Goal: Task Accomplishment & Management: Manage account settings

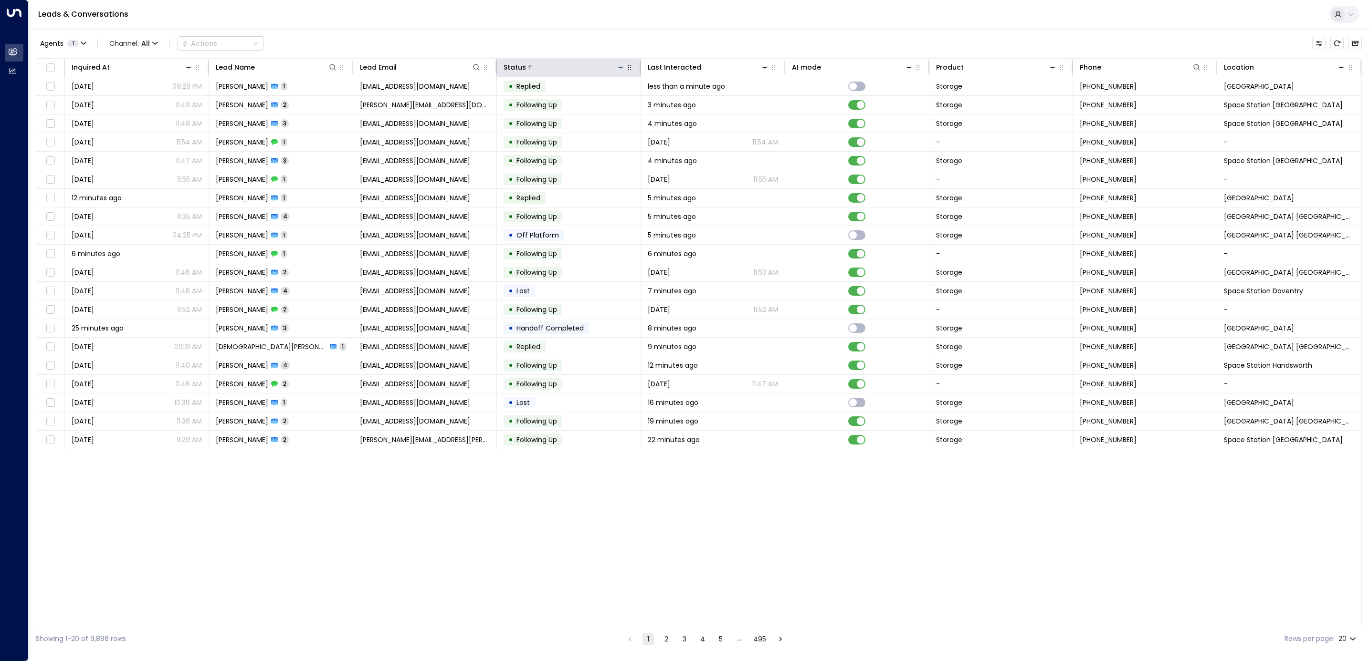
click at [620, 67] on icon at bounding box center [621, 67] width 8 height 8
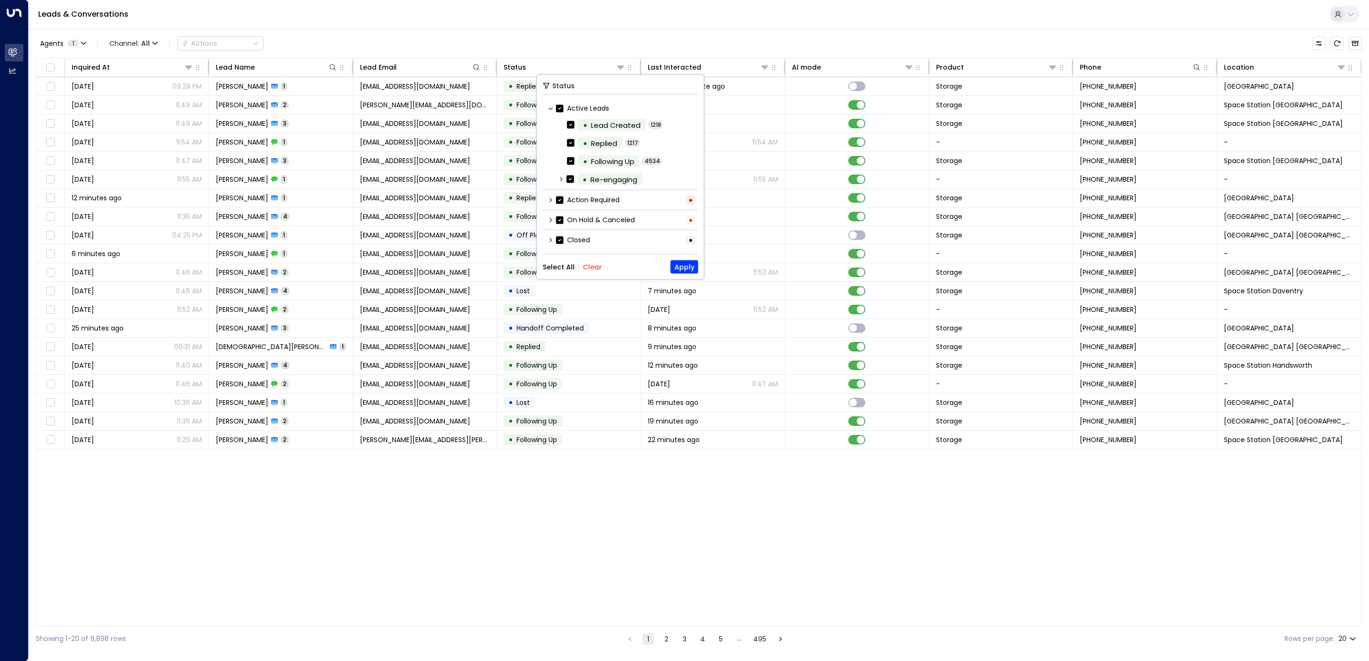
click at [587, 268] on button "Clear" at bounding box center [592, 267] width 19 height 8
click at [585, 198] on label "Action Required" at bounding box center [587, 200] width 63 height 10
click at [686, 267] on button "Apply" at bounding box center [684, 267] width 28 height 13
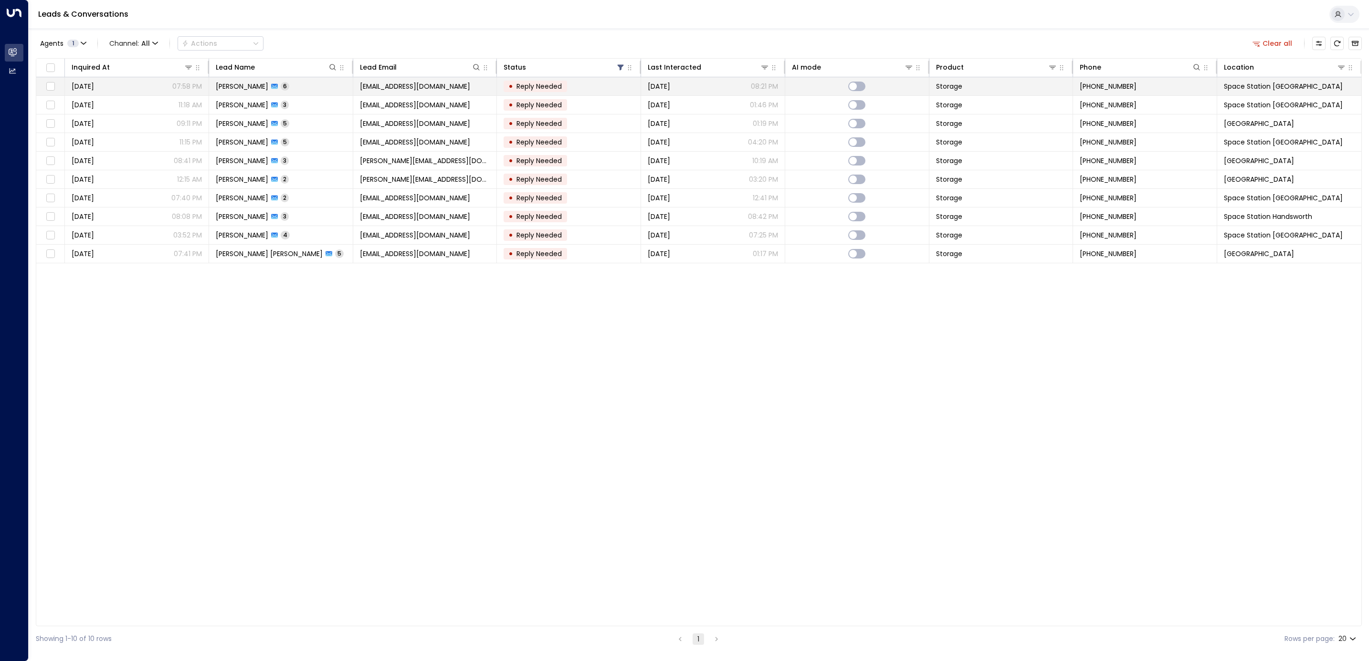
click at [543, 86] on span "Reply Needed" at bounding box center [538, 87] width 45 height 10
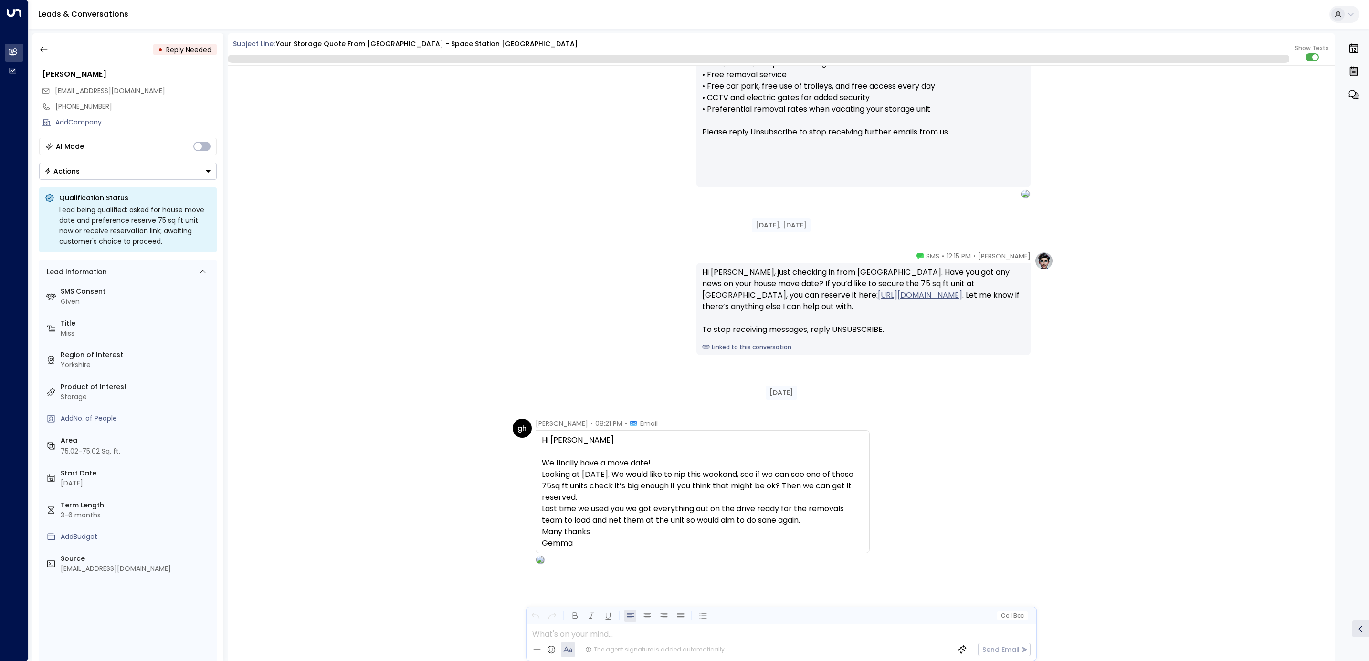
scroll to position [1653, 0]
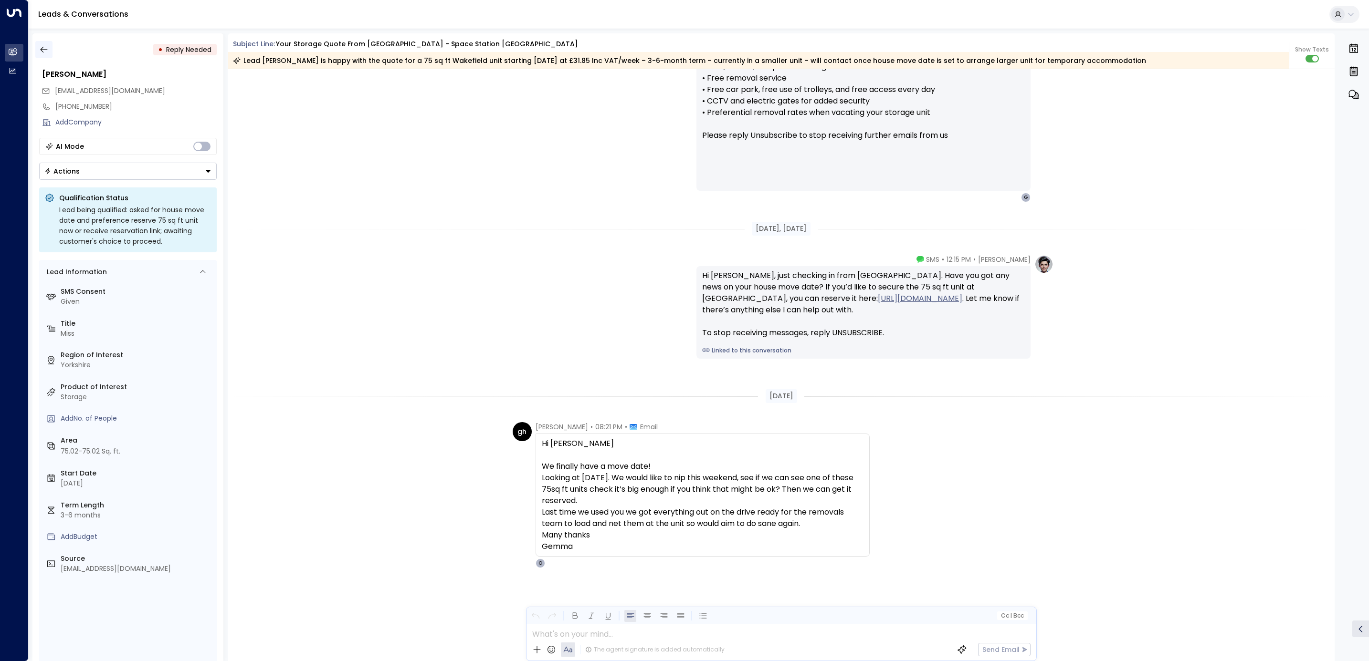
click at [44, 50] on icon "button" at bounding box center [44, 50] width 10 height 10
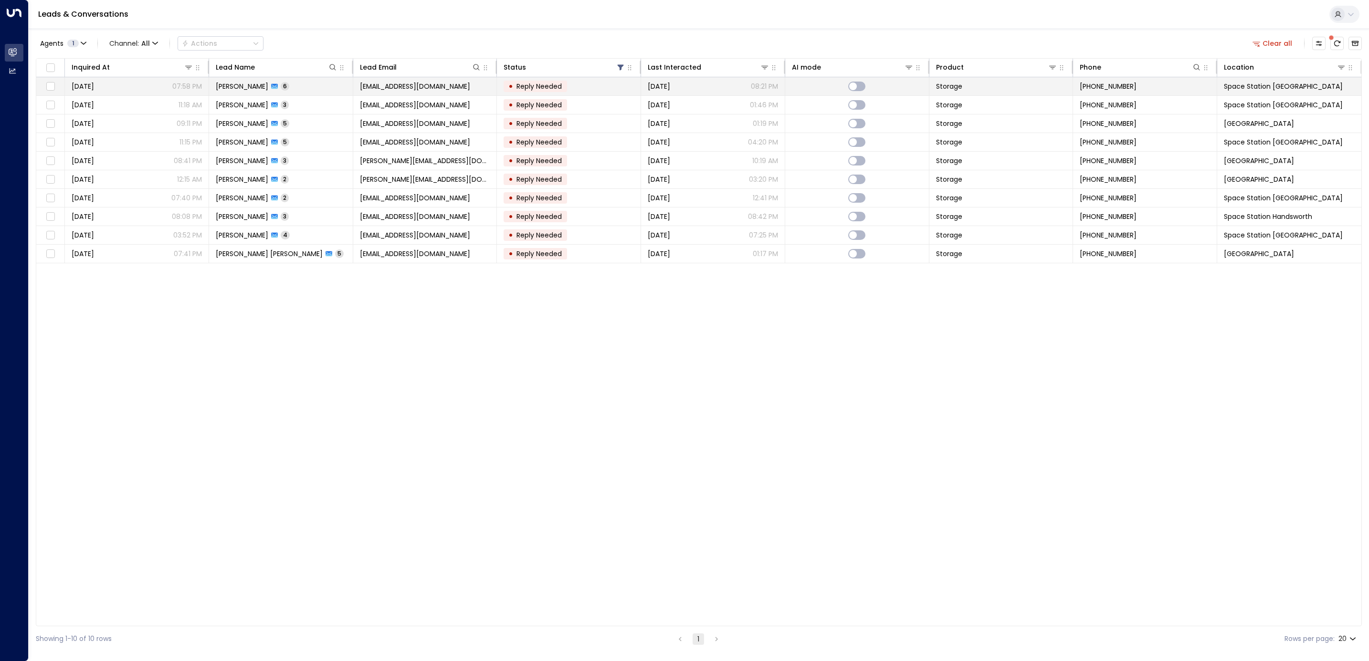
click at [1290, 86] on span "Space Station [GEOGRAPHIC_DATA]" at bounding box center [1283, 87] width 119 height 10
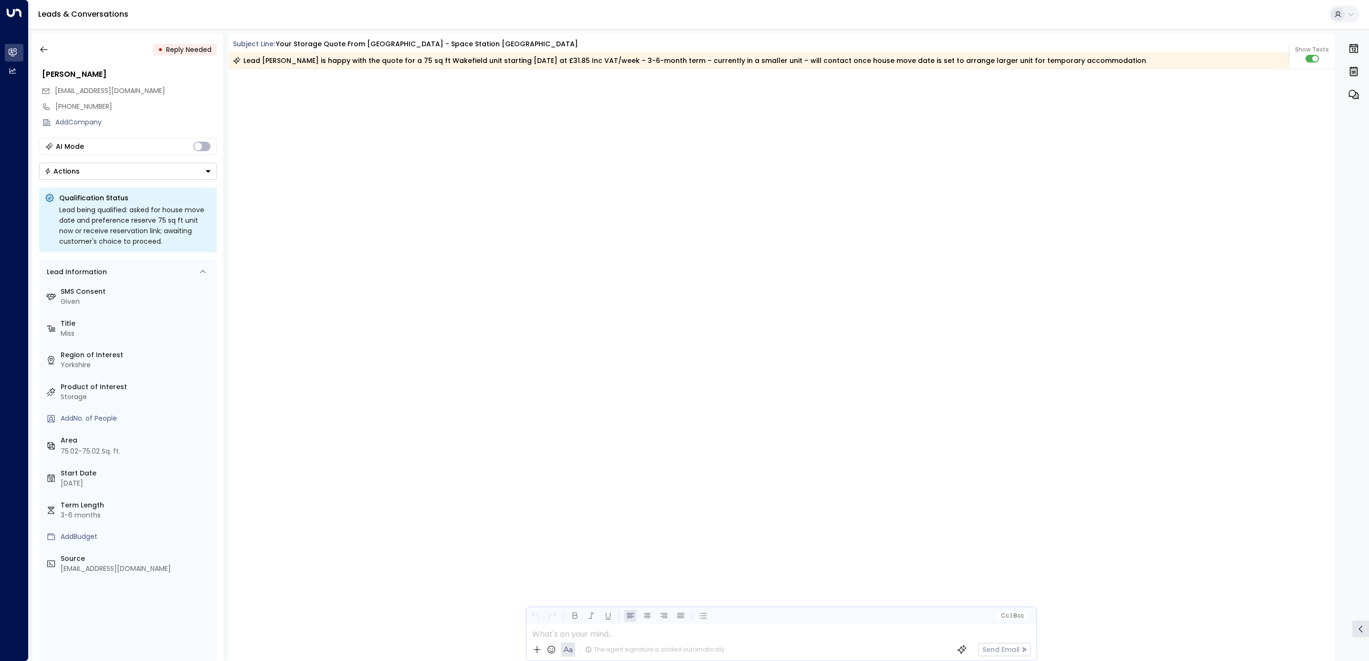
scroll to position [1704, 0]
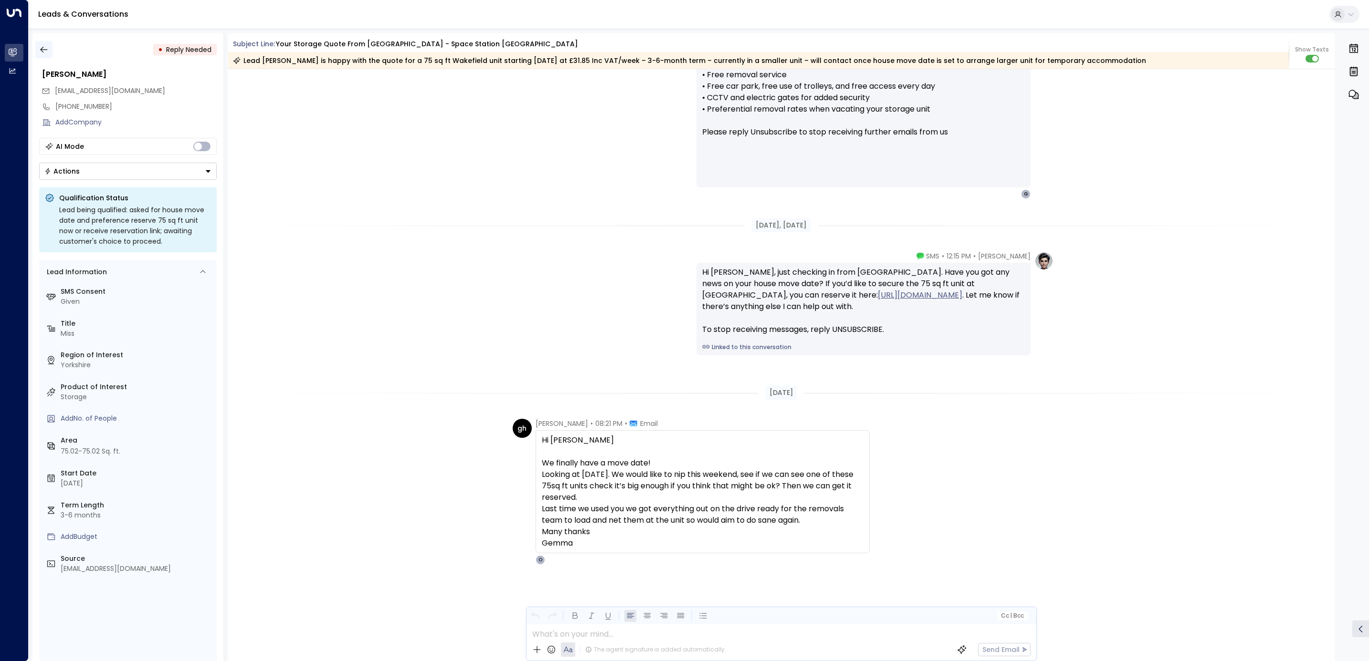
click at [45, 47] on icon "button" at bounding box center [44, 50] width 10 height 10
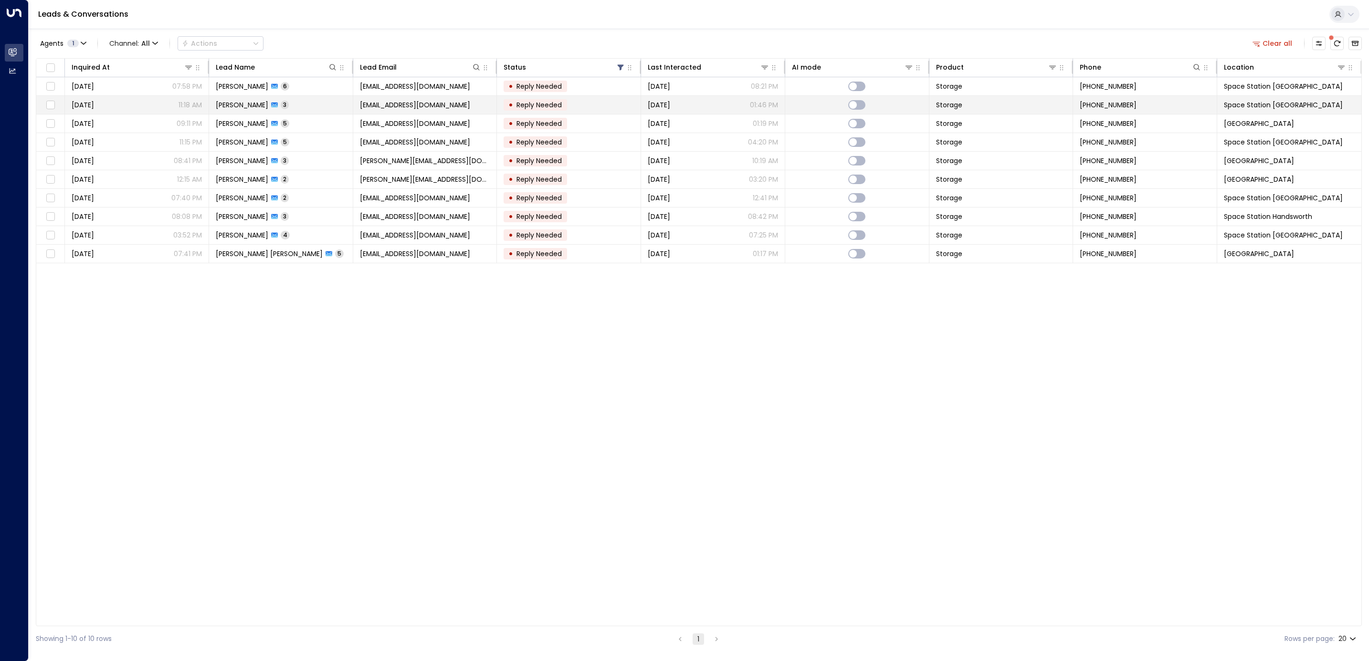
click at [446, 106] on td "[EMAIL_ADDRESS][DOMAIN_NAME]" at bounding box center [425, 105] width 144 height 18
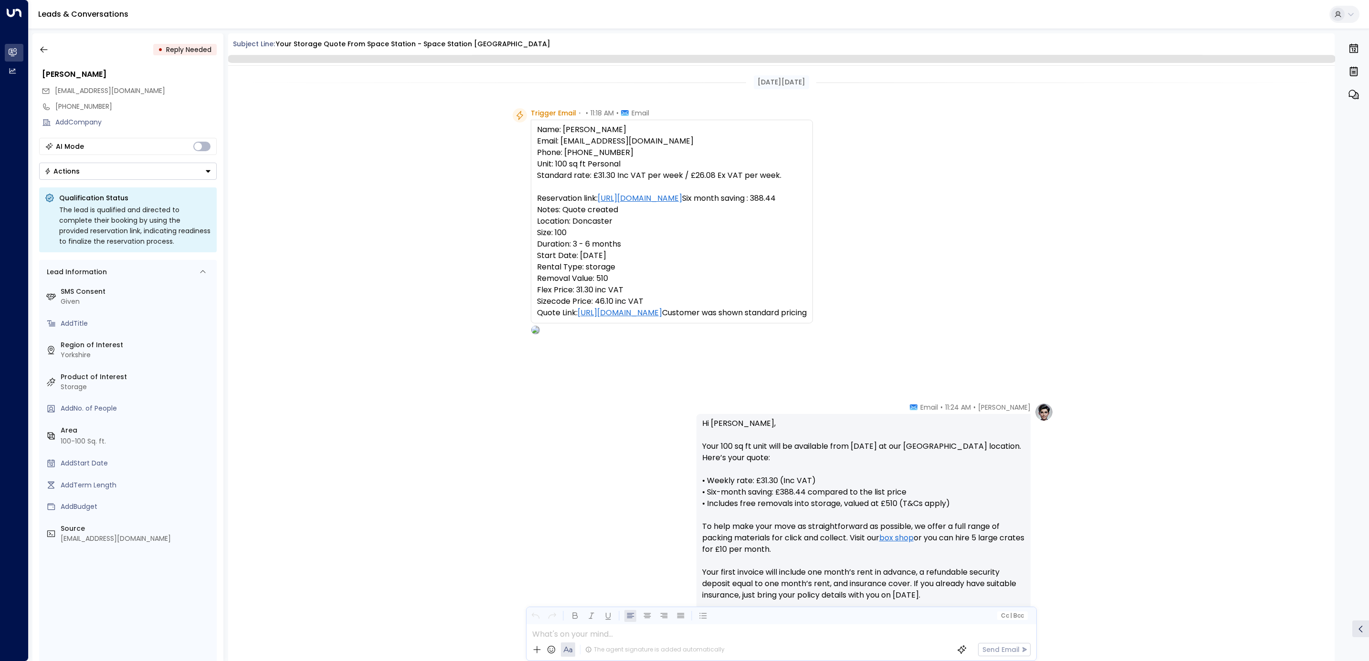
scroll to position [596, 0]
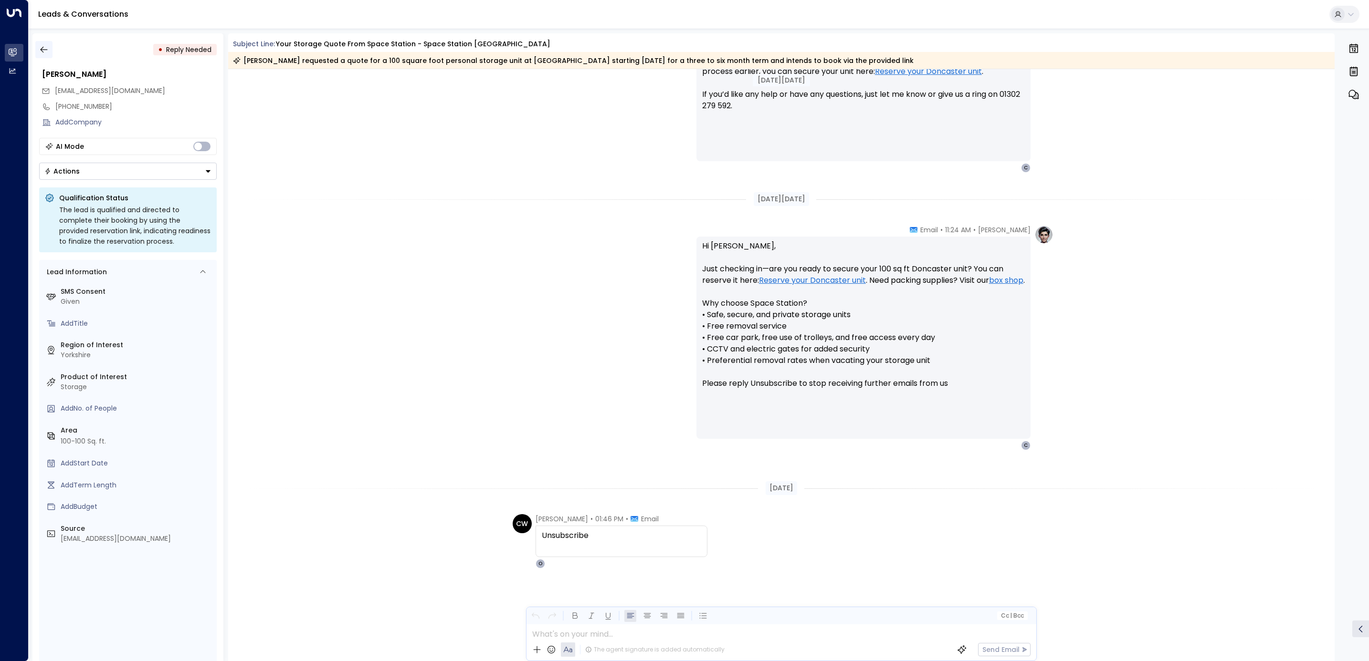
click at [37, 52] on button "button" at bounding box center [43, 49] width 17 height 17
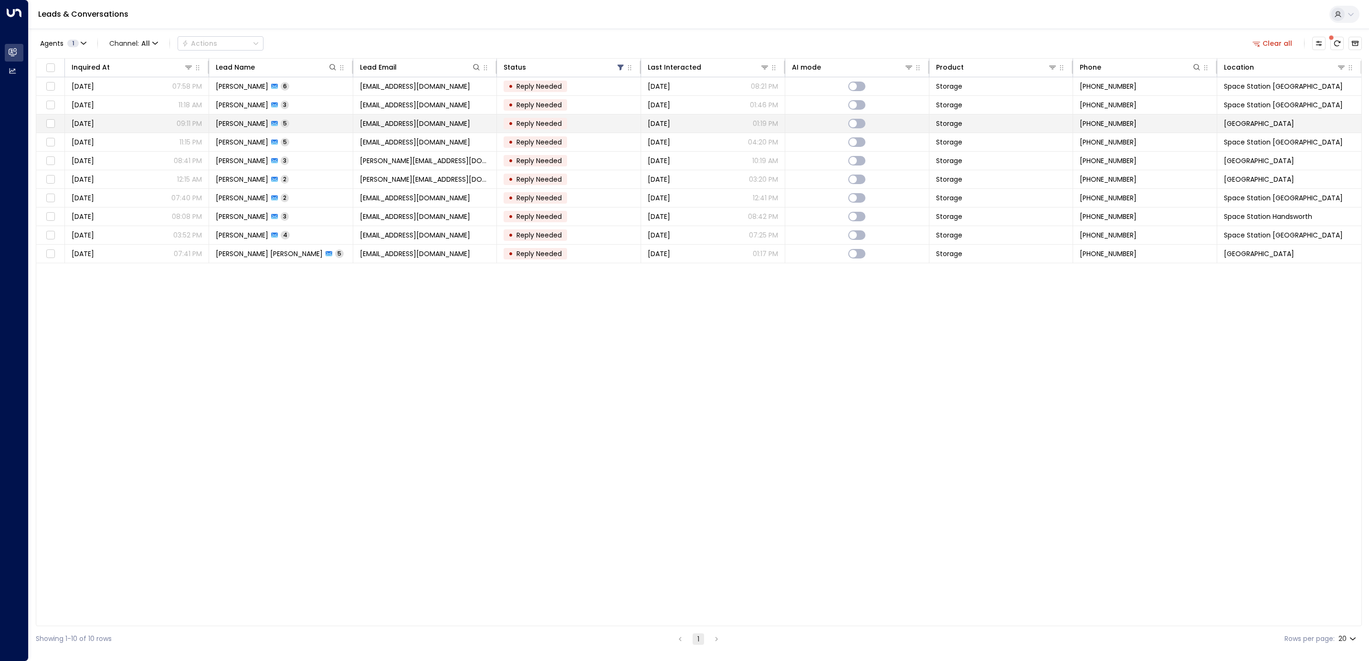
click at [252, 120] on span "[PERSON_NAME]" at bounding box center [242, 124] width 52 height 10
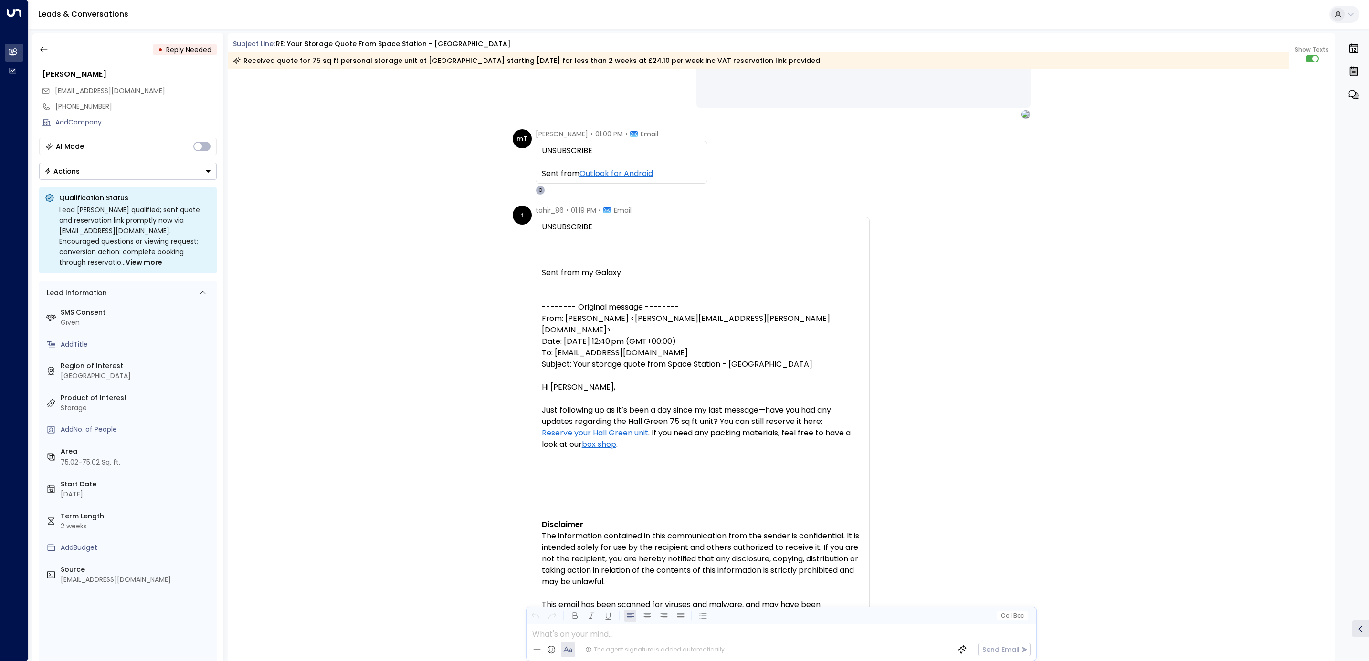
scroll to position [1549, 0]
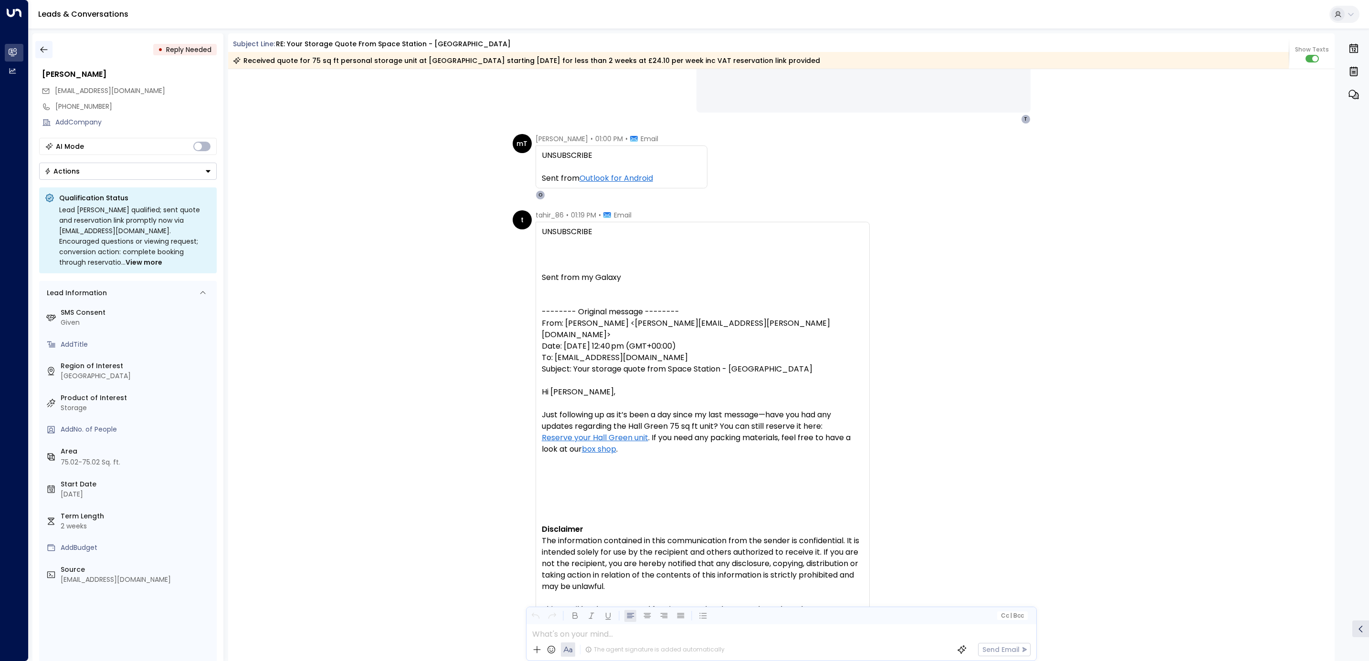
click at [47, 49] on icon "button" at bounding box center [44, 50] width 10 height 10
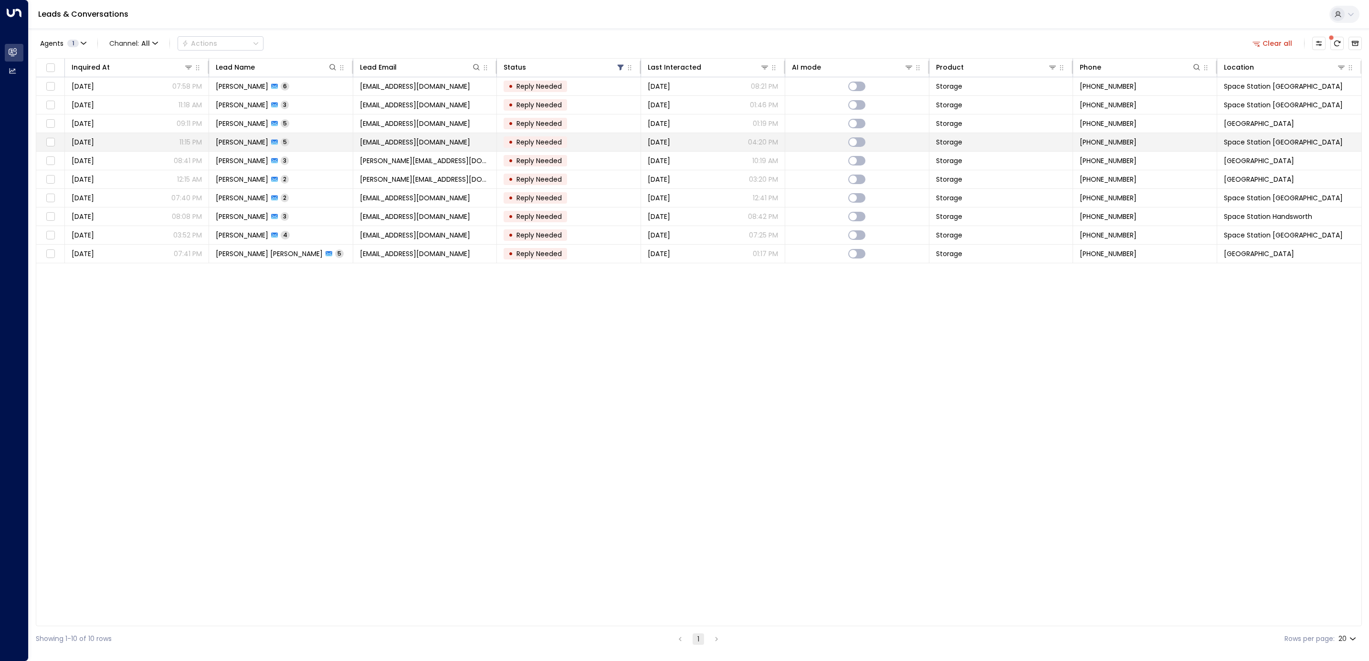
click at [292, 140] on td "[PERSON_NAME] 5" at bounding box center [281, 142] width 144 height 18
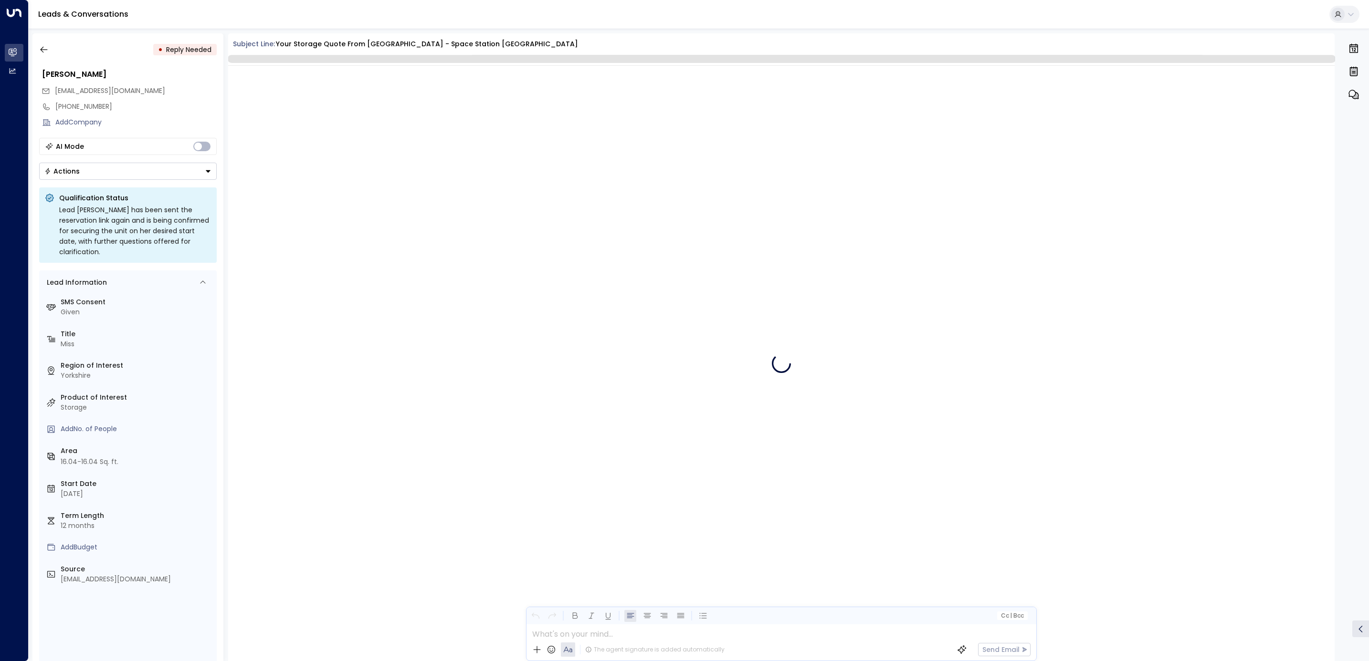
scroll to position [874, 0]
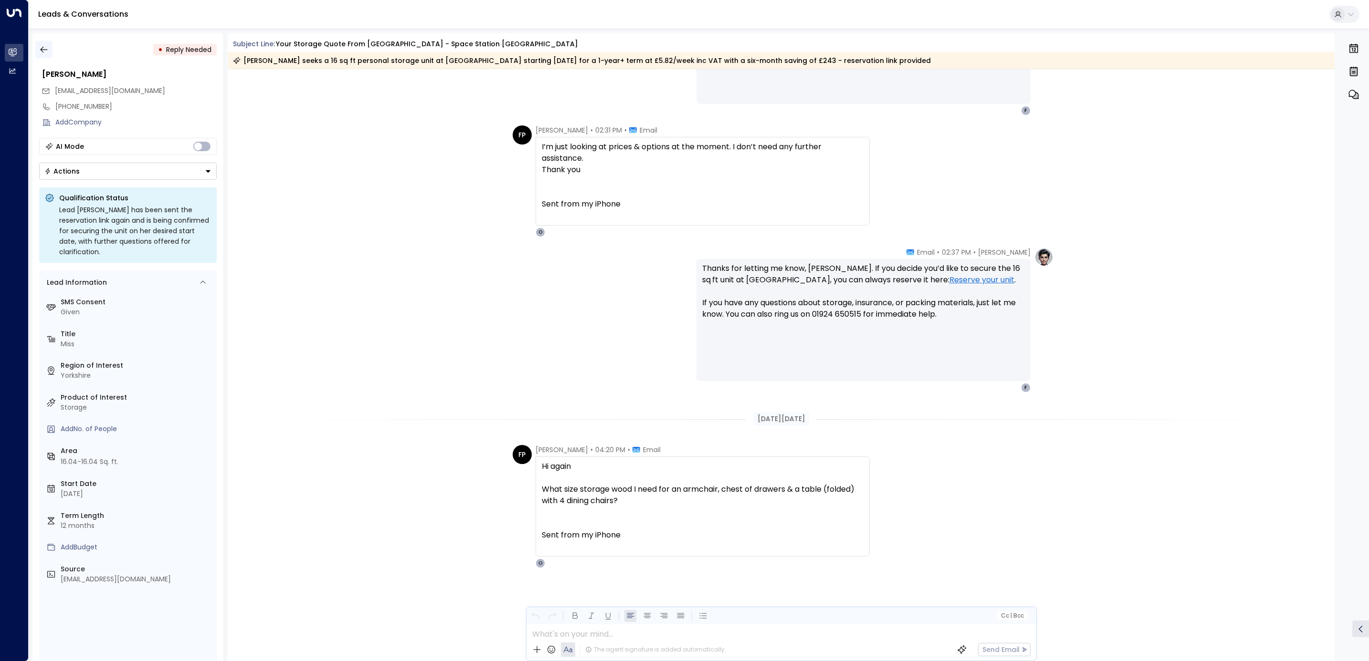
click at [42, 48] on icon "button" at bounding box center [43, 50] width 7 height 6
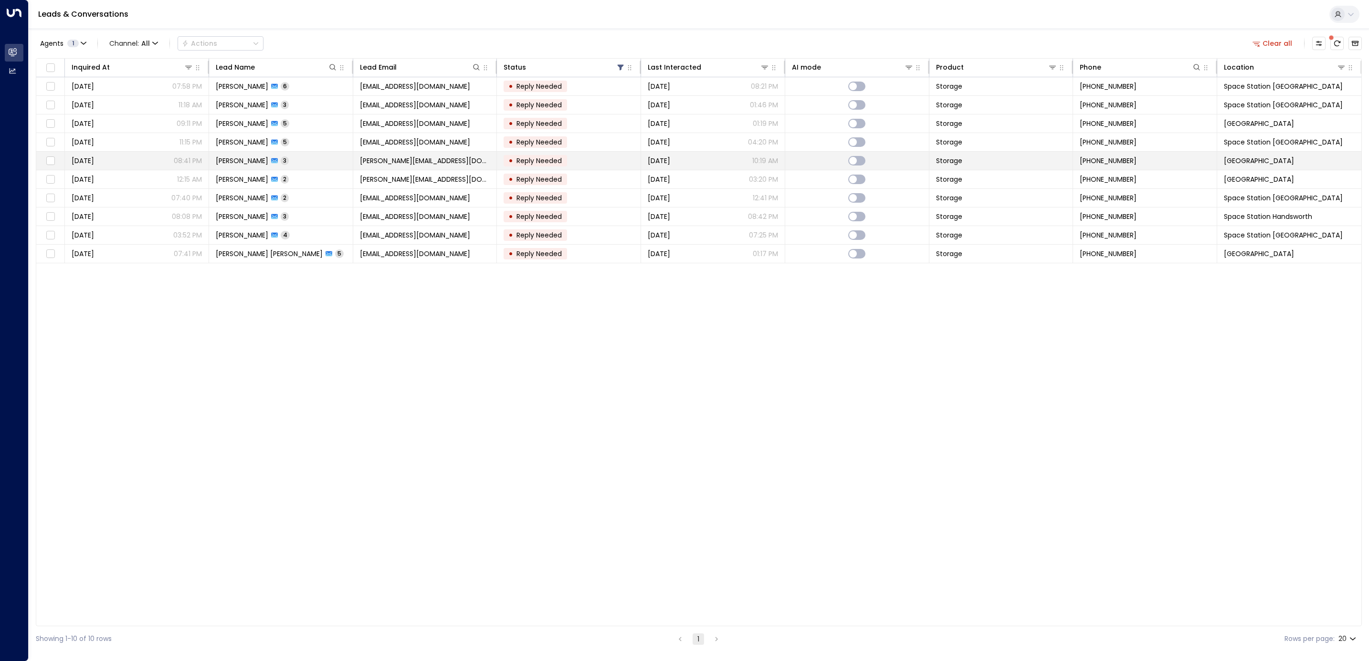
click at [262, 159] on span "[PERSON_NAME]" at bounding box center [242, 161] width 52 height 10
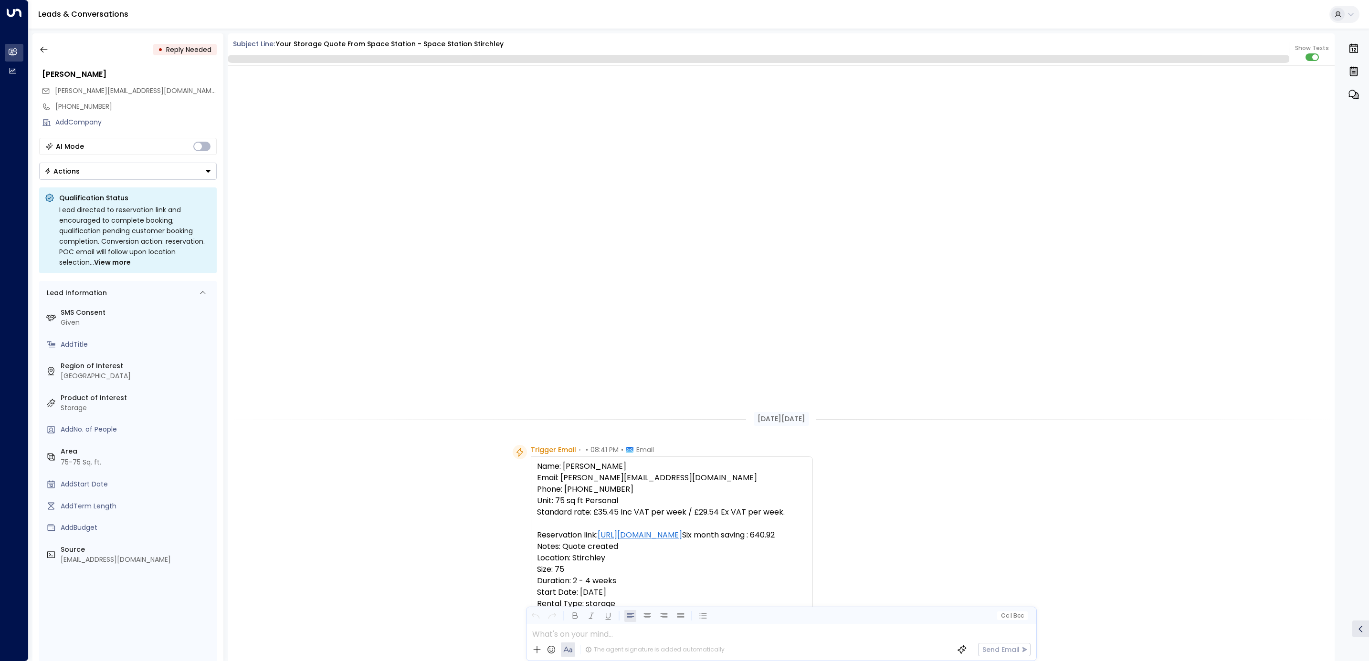
scroll to position [1002, 0]
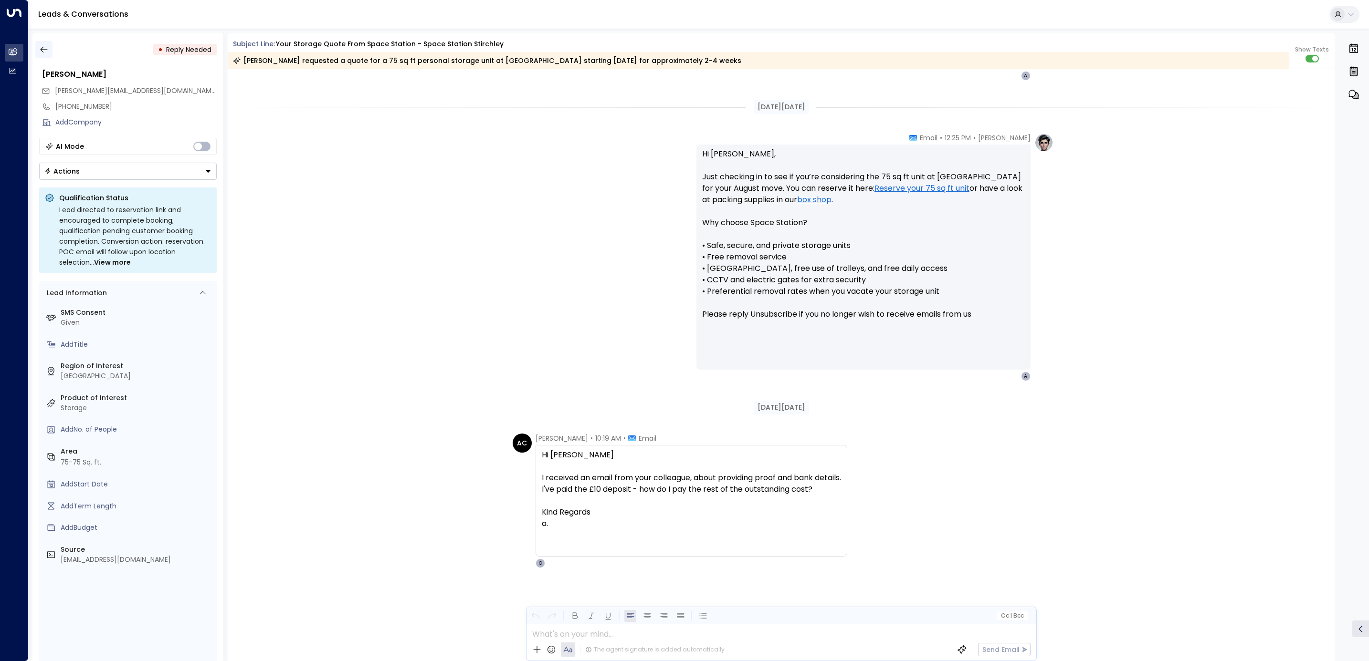
click at [43, 46] on icon "button" at bounding box center [44, 50] width 10 height 10
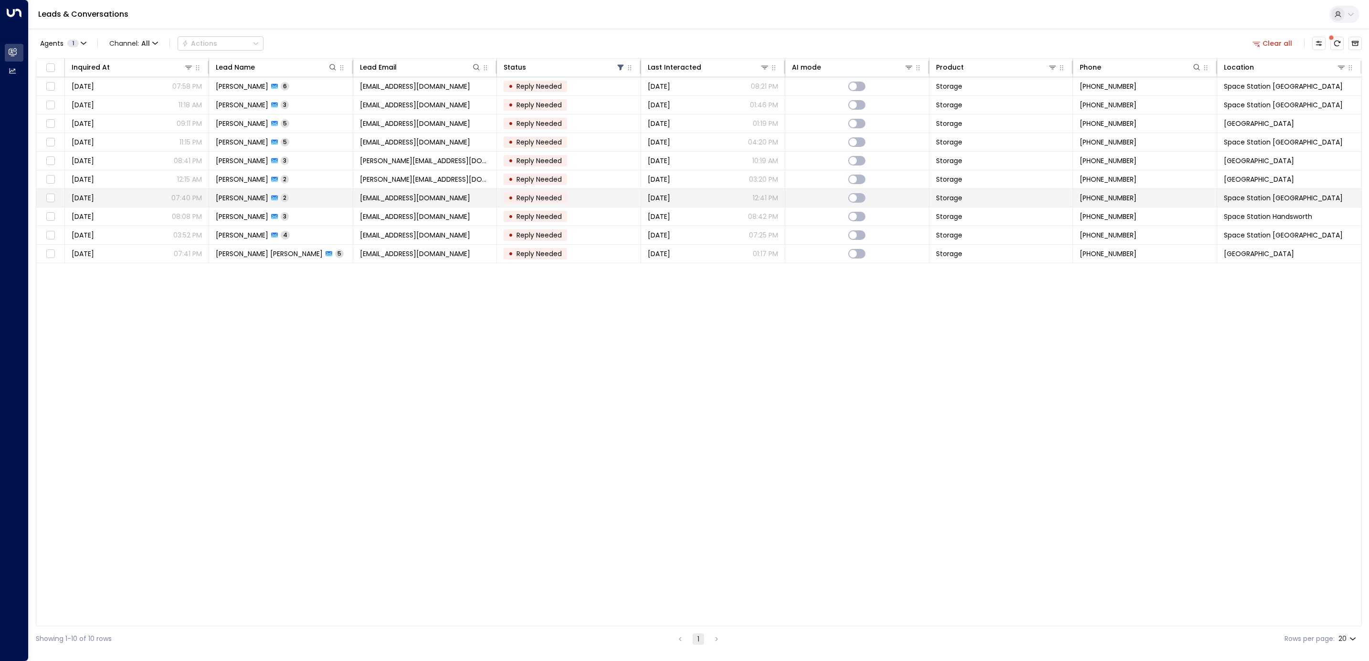
click at [330, 195] on td "[PERSON_NAME] 2" at bounding box center [281, 198] width 144 height 18
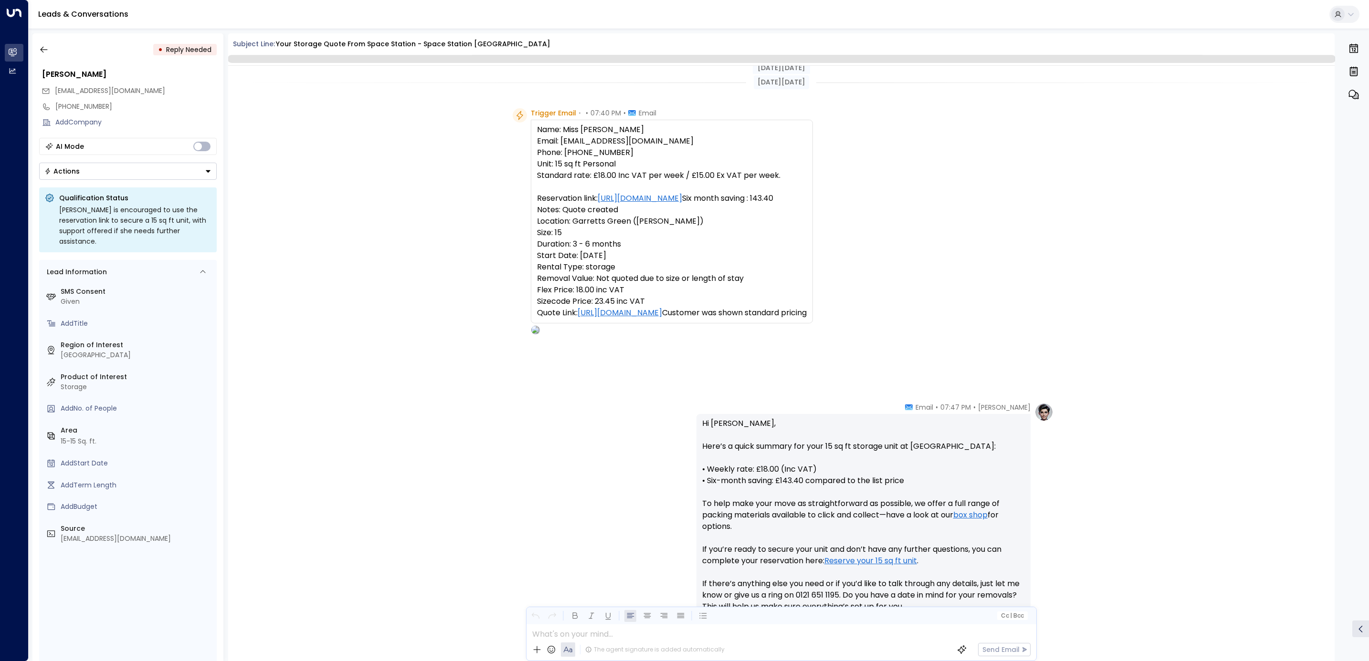
scroll to position [227, 0]
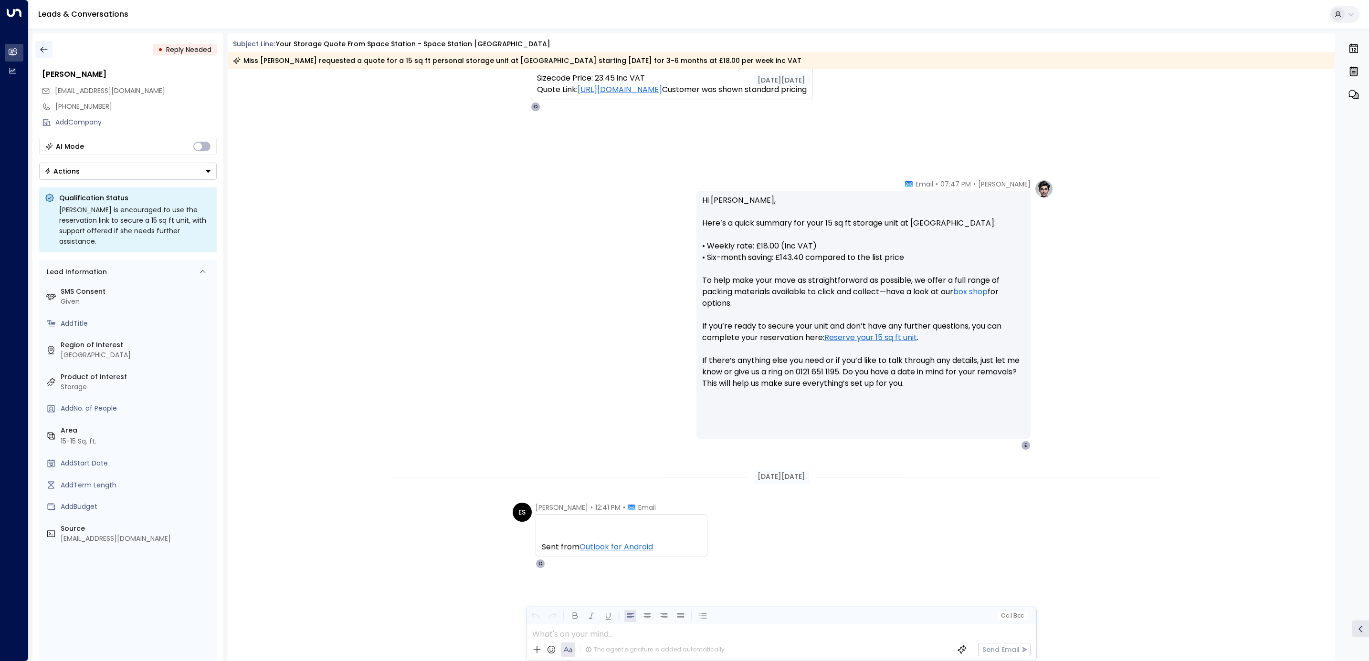
click at [46, 50] on icon "button" at bounding box center [44, 50] width 10 height 10
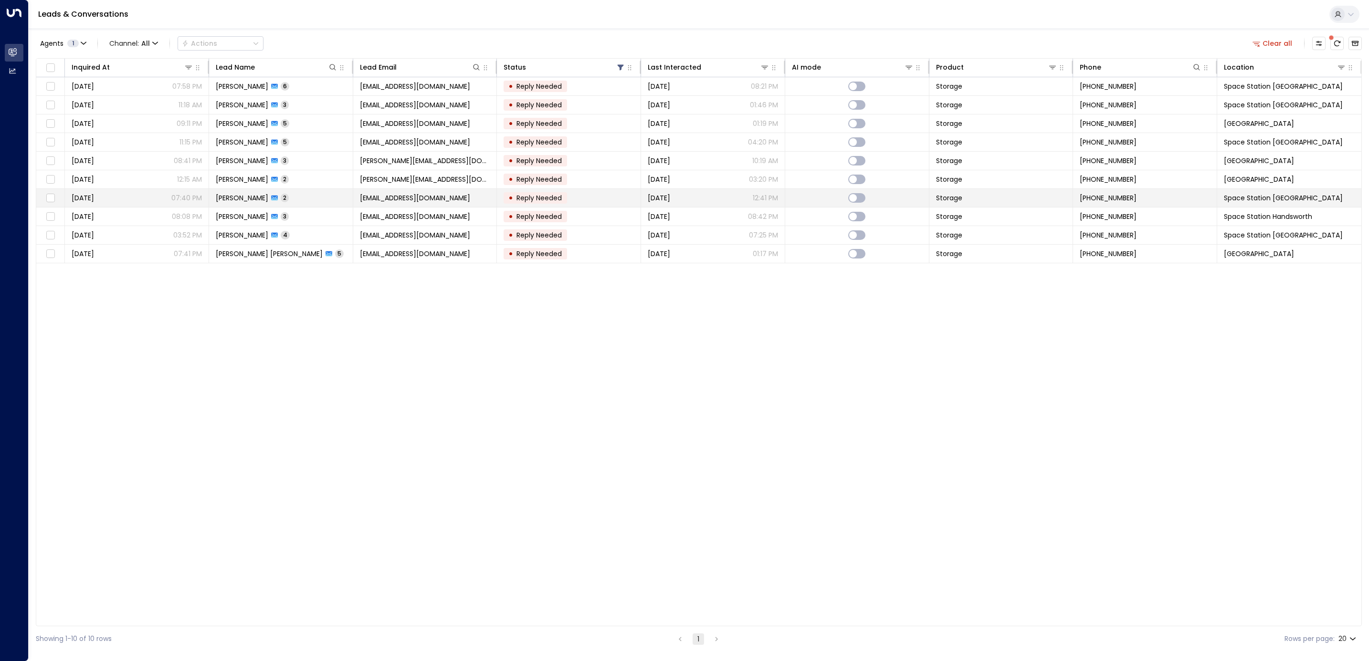
click at [237, 197] on span "[PERSON_NAME]" at bounding box center [242, 198] width 52 height 10
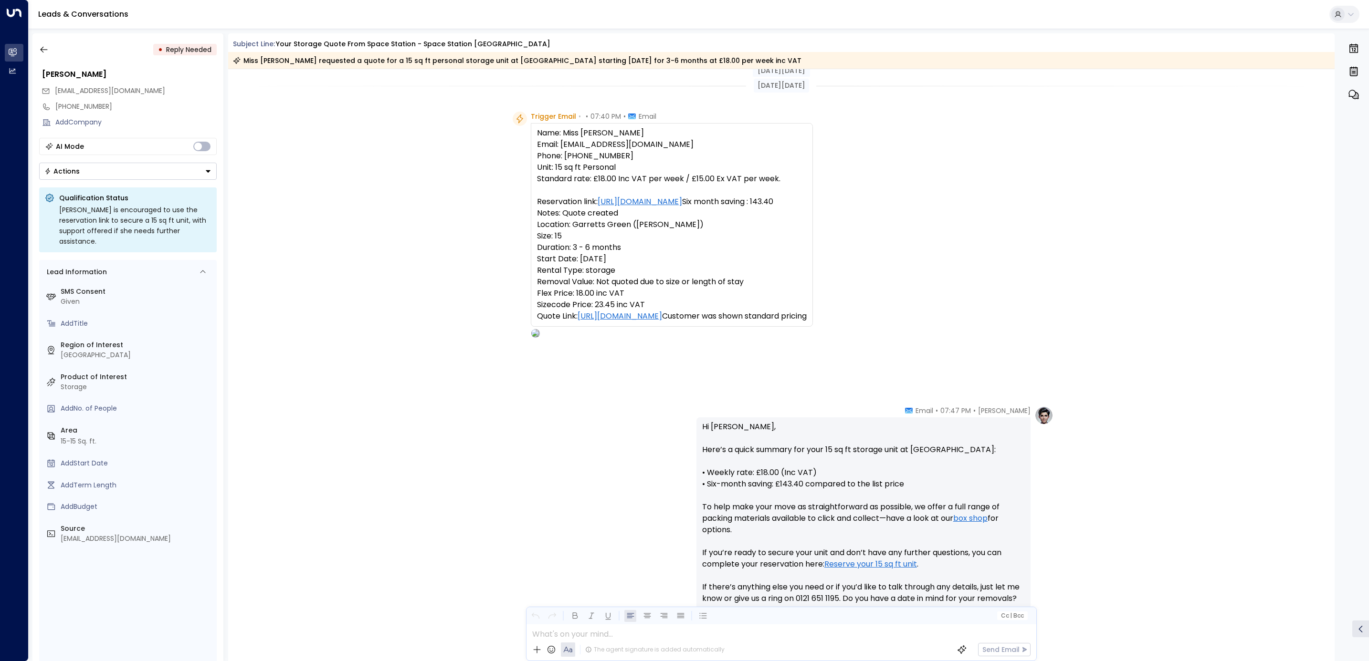
scroll to position [230, 0]
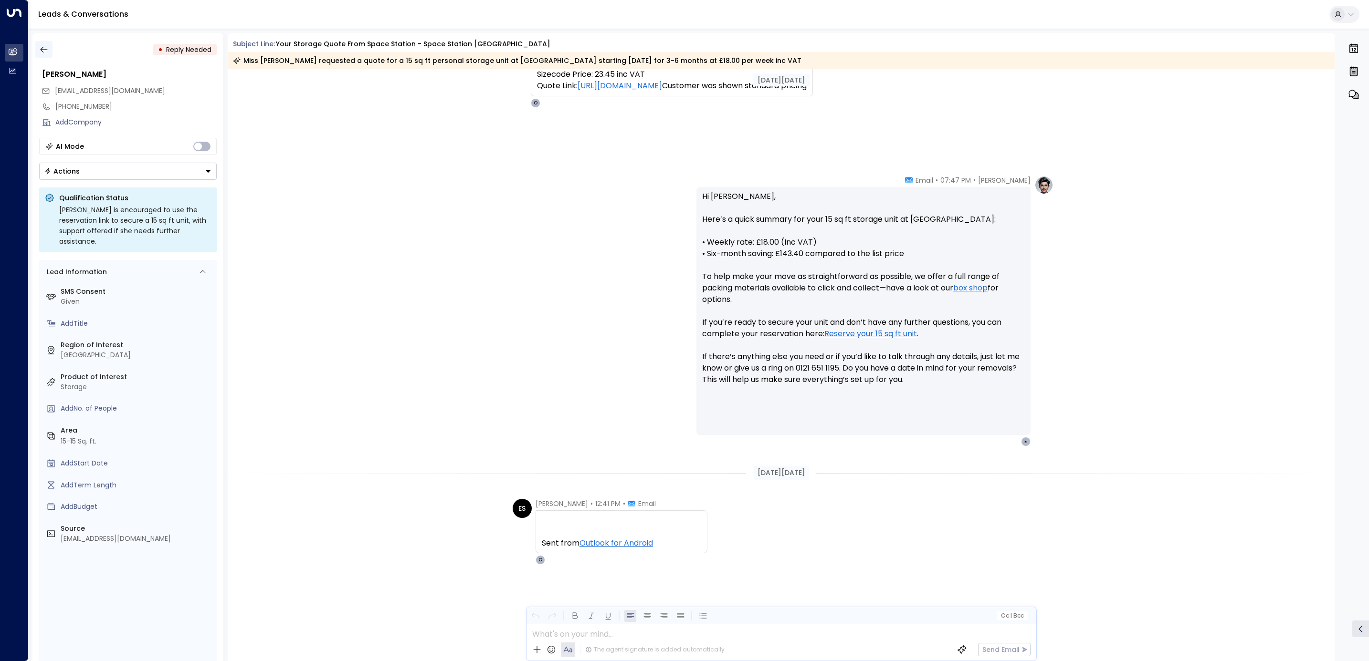
click at [45, 54] on button "button" at bounding box center [43, 49] width 17 height 17
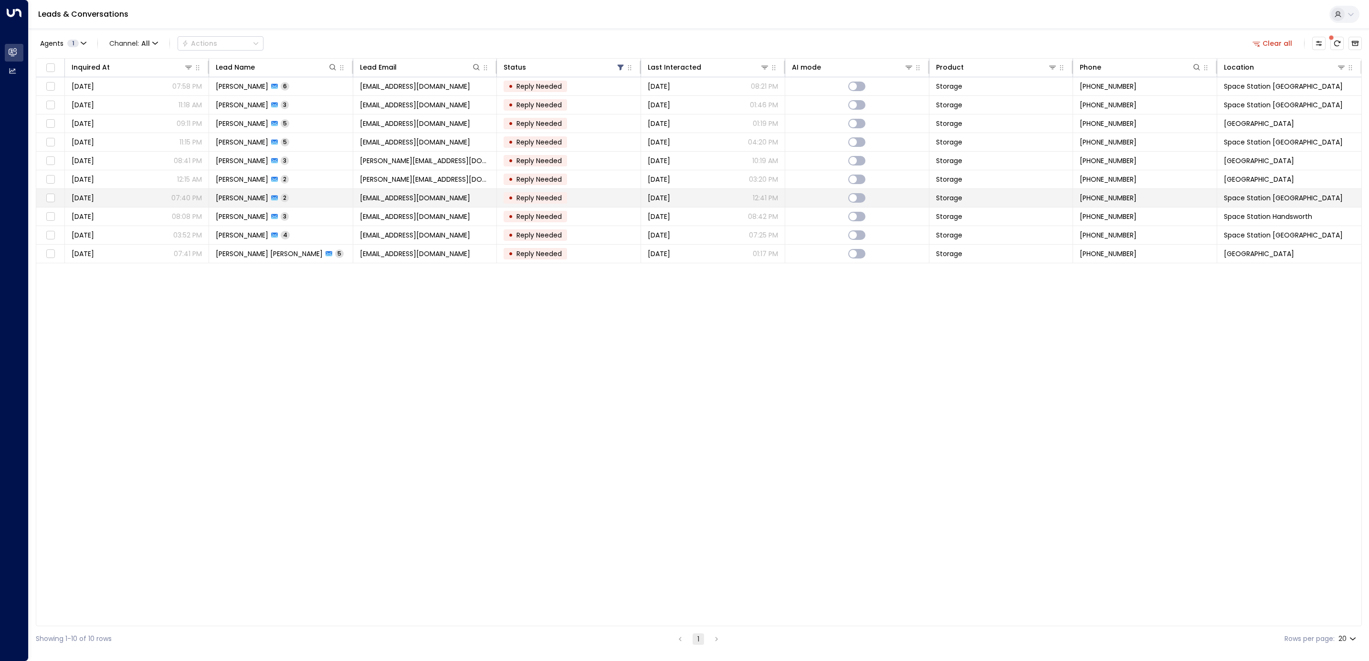
click at [245, 199] on span "[PERSON_NAME]" at bounding box center [242, 198] width 52 height 10
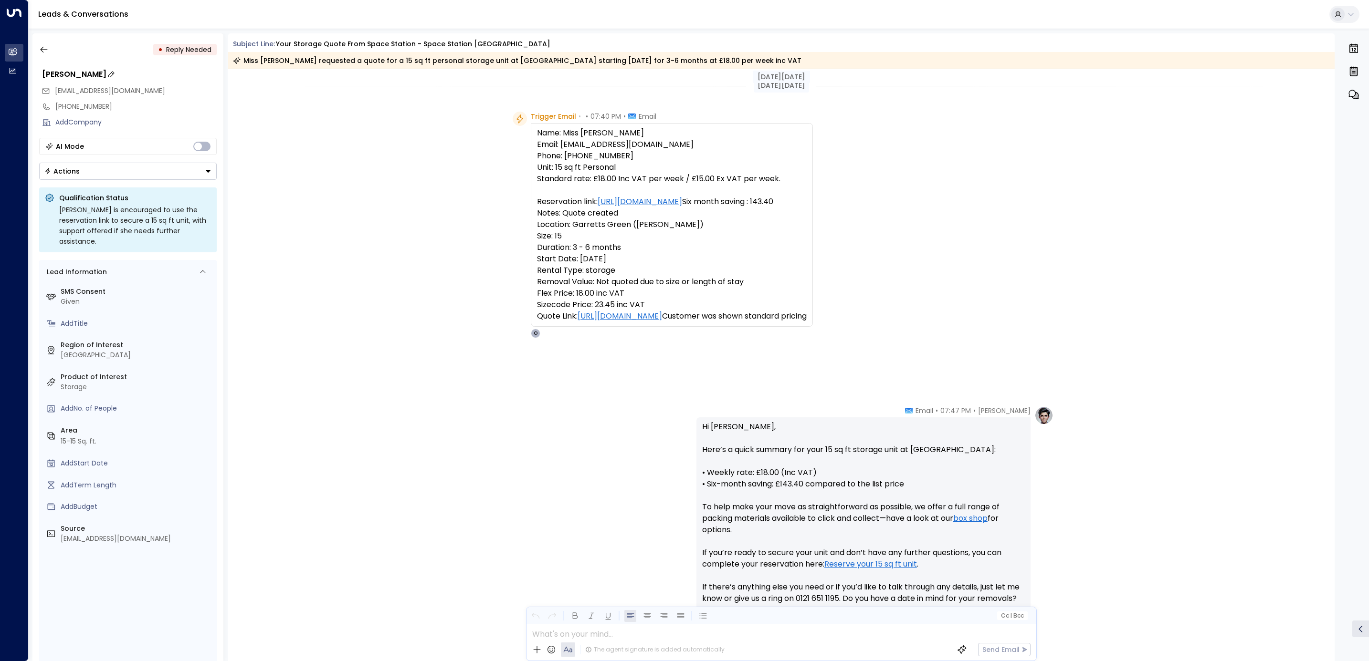
scroll to position [230, 0]
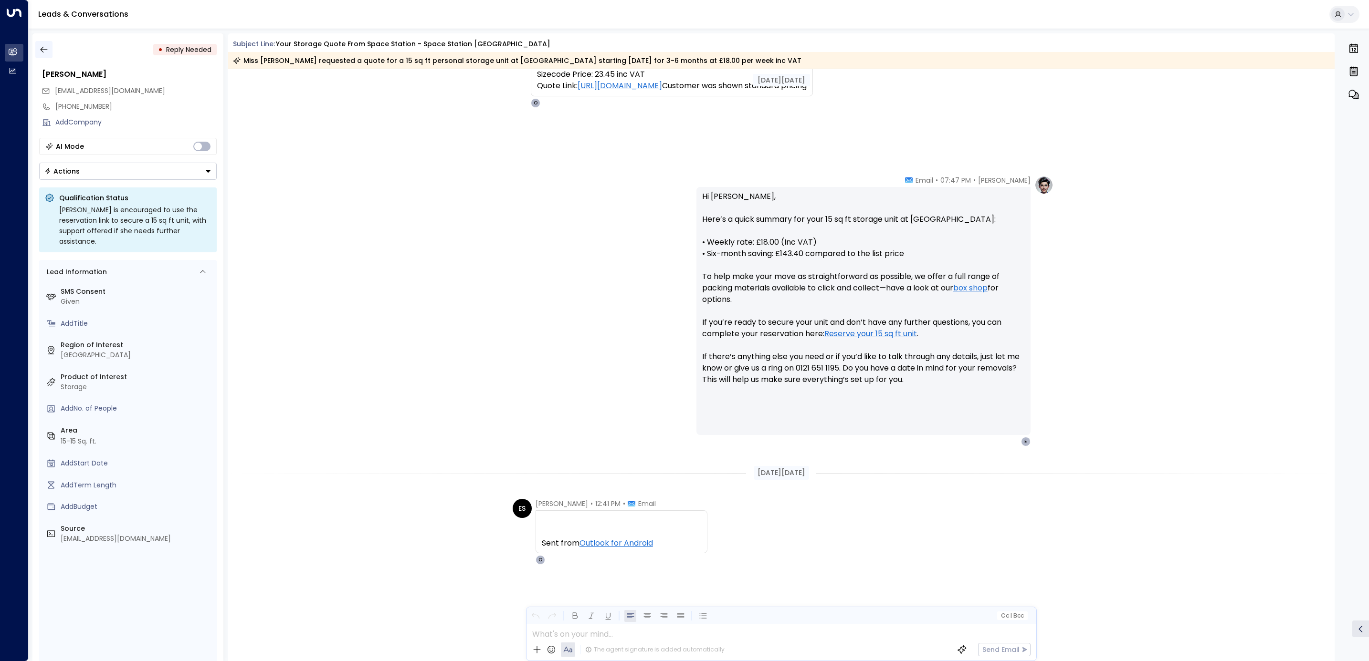
click at [48, 46] on icon "button" at bounding box center [44, 50] width 10 height 10
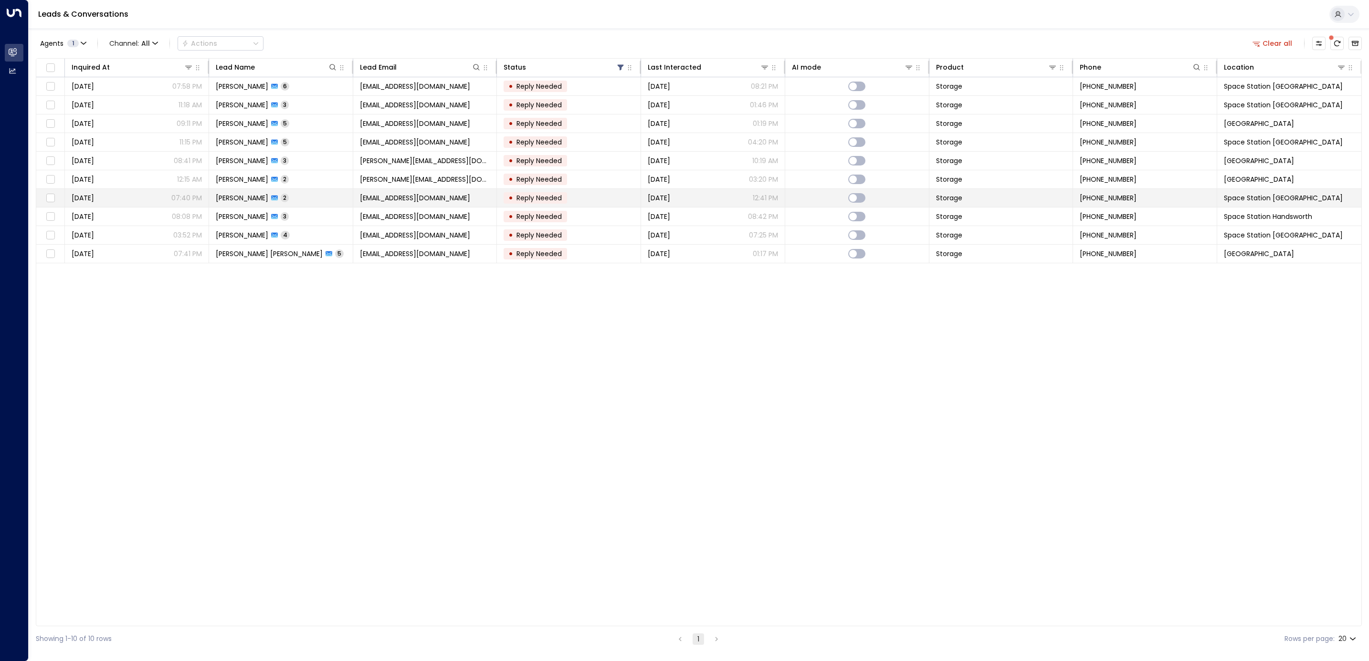
click at [234, 198] on span "[PERSON_NAME]" at bounding box center [242, 198] width 52 height 10
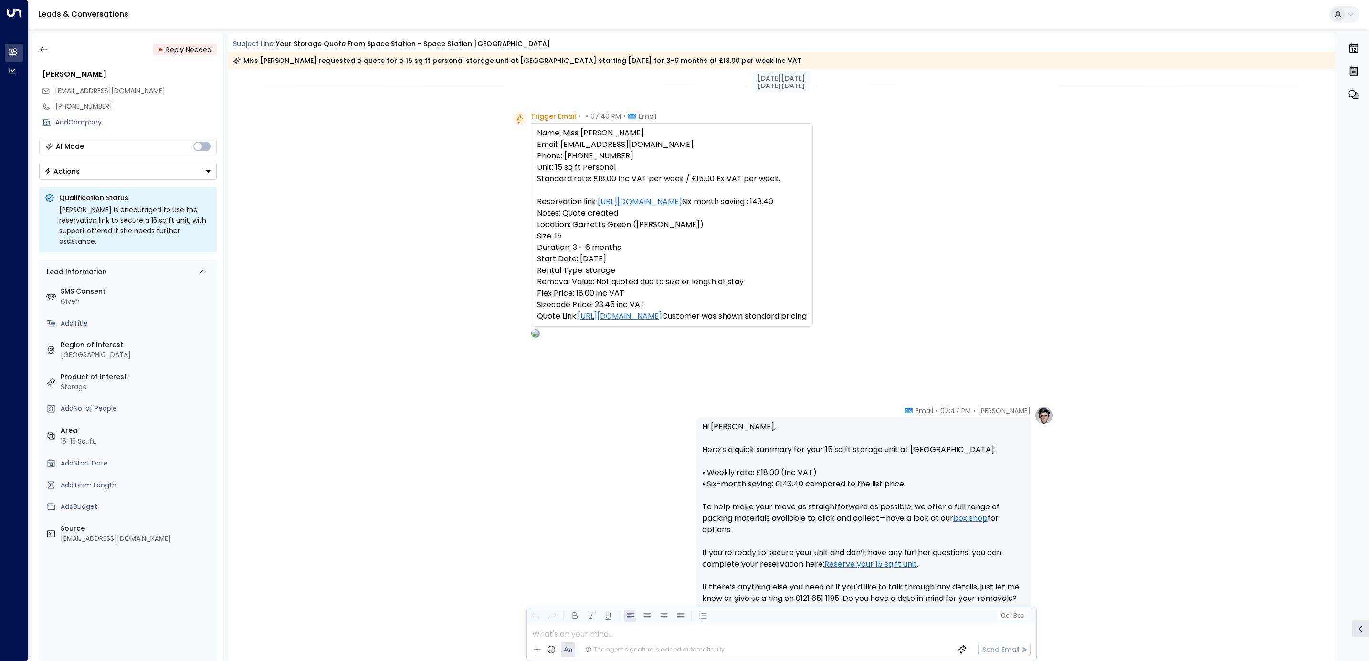
scroll to position [230, 0]
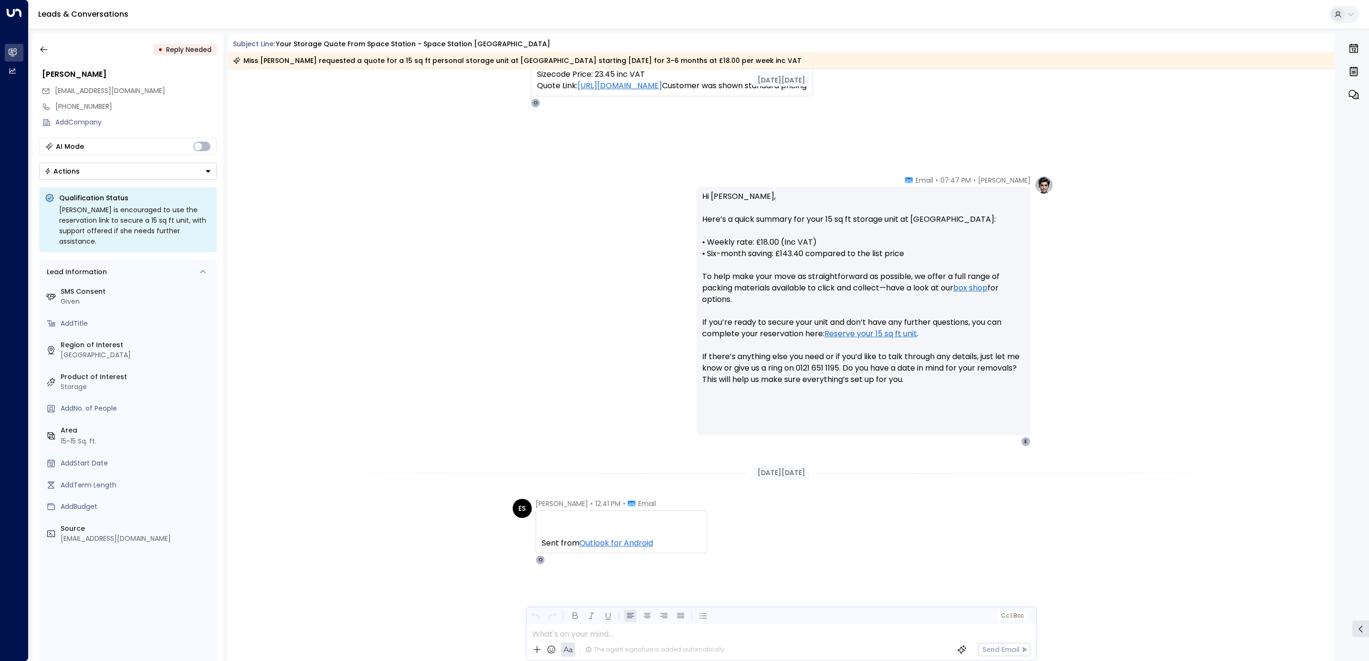
click at [53, 52] on div "• Reply Needed" at bounding box center [128, 49] width 178 height 17
click at [46, 49] on icon "button" at bounding box center [44, 50] width 10 height 10
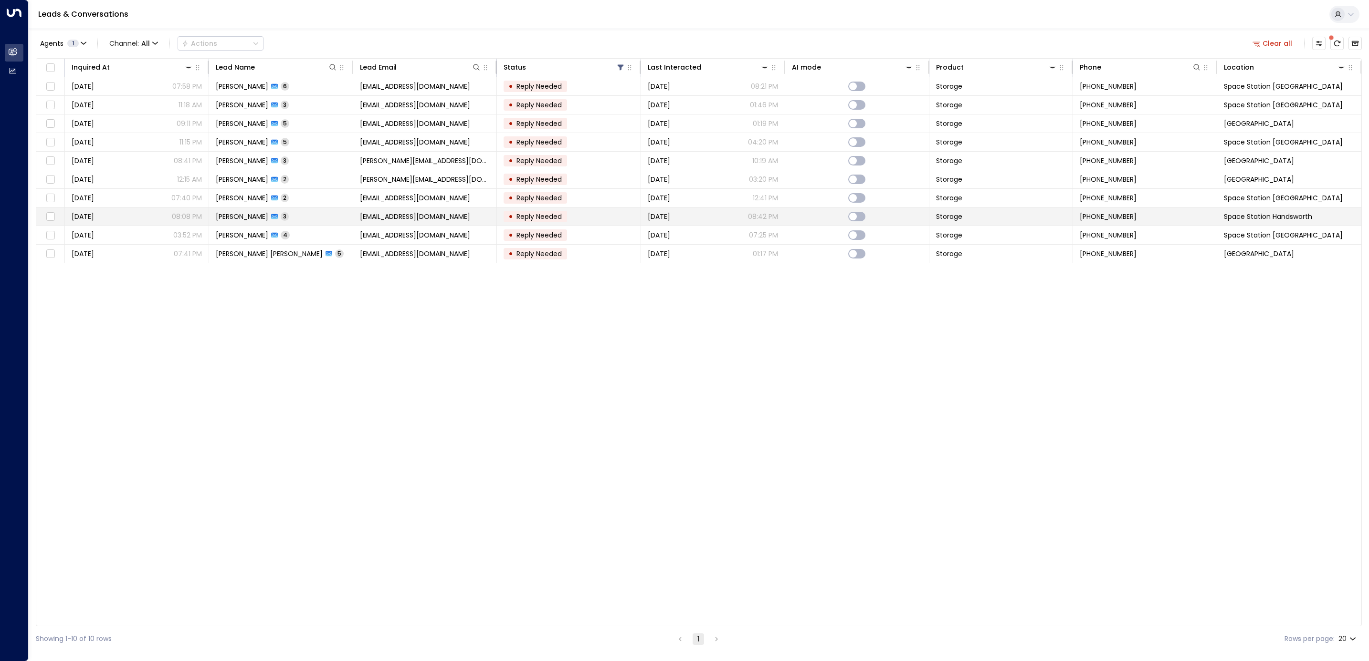
click at [261, 221] on div "[PERSON_NAME] 3" at bounding box center [252, 217] width 73 height 10
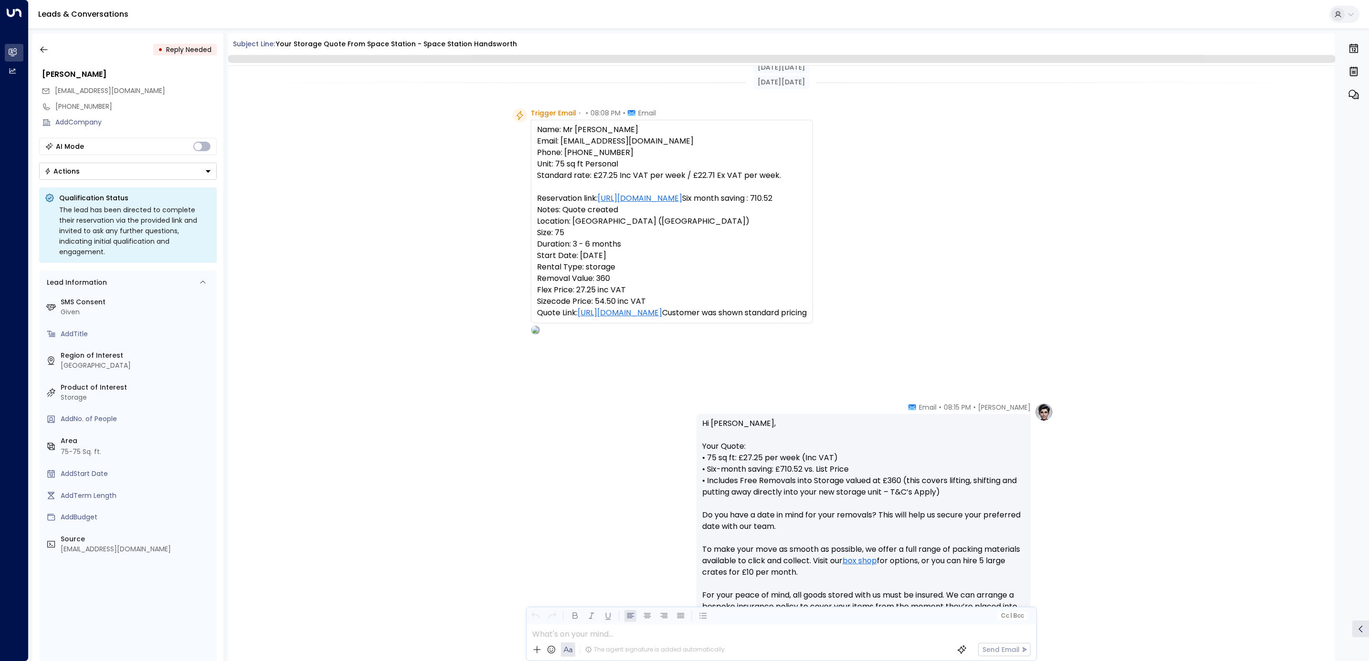
scroll to position [646, 0]
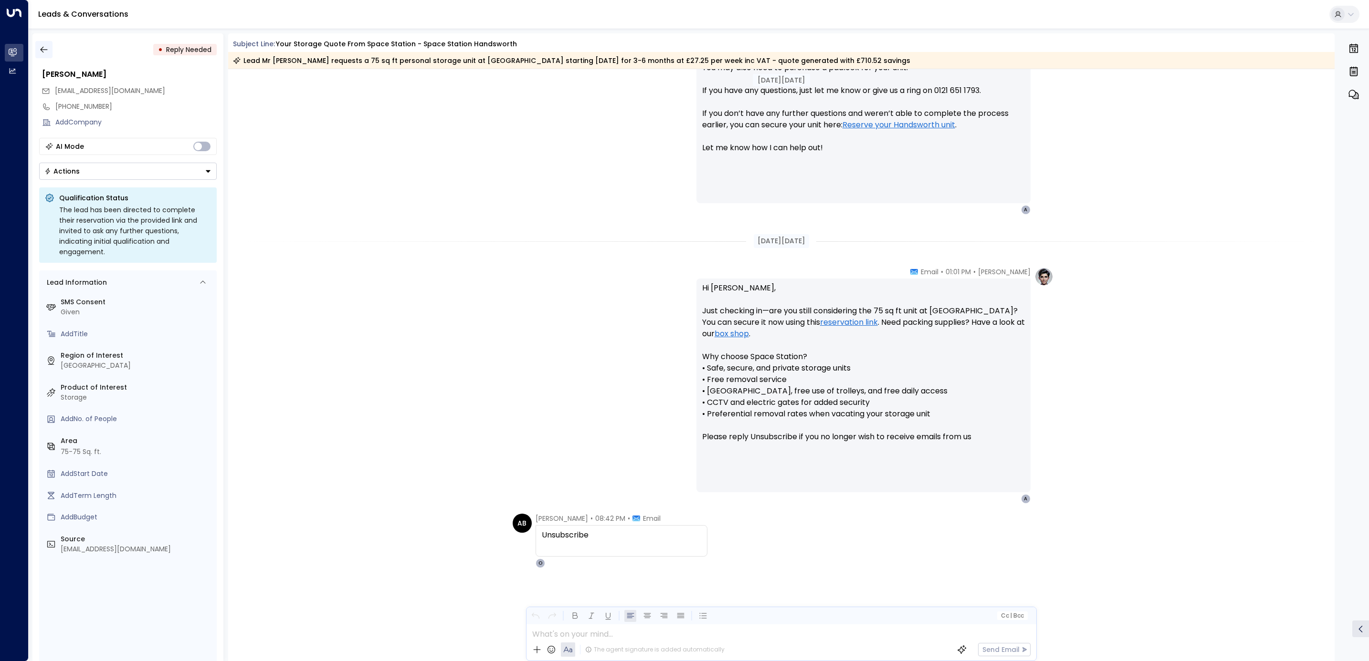
click at [40, 47] on icon "button" at bounding box center [44, 50] width 10 height 10
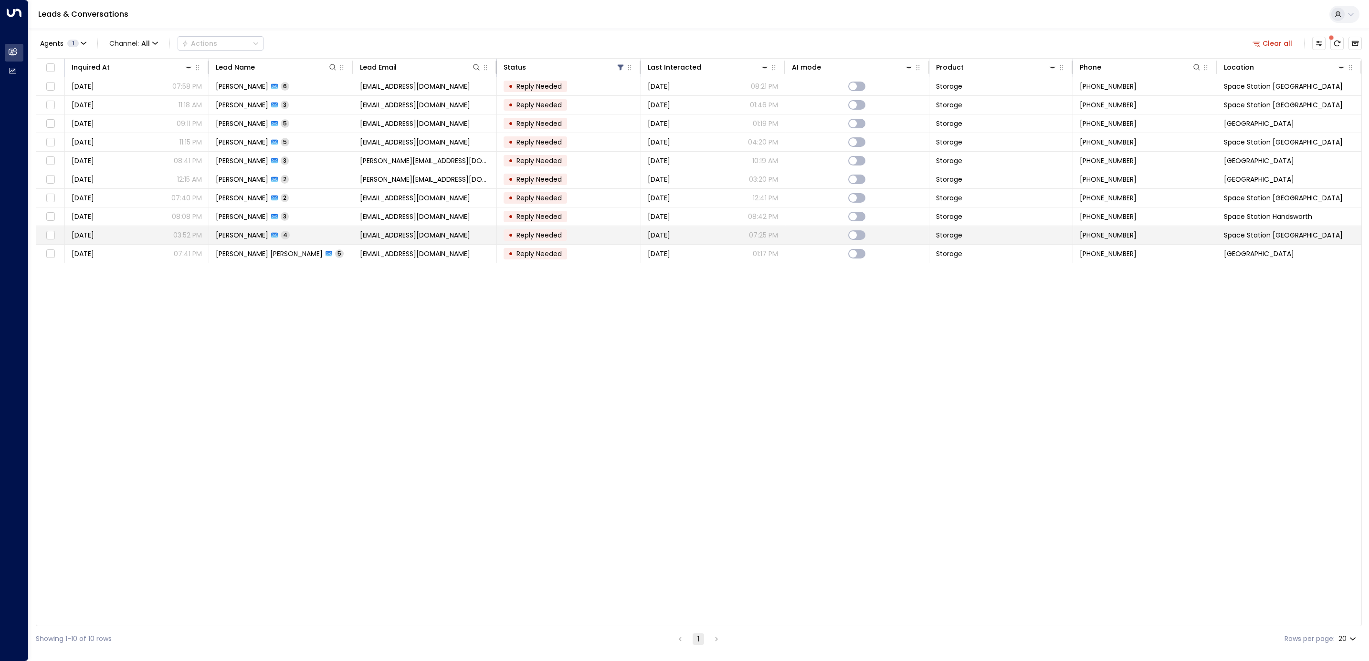
click at [263, 244] on td "[PERSON_NAME] 4" at bounding box center [281, 235] width 144 height 18
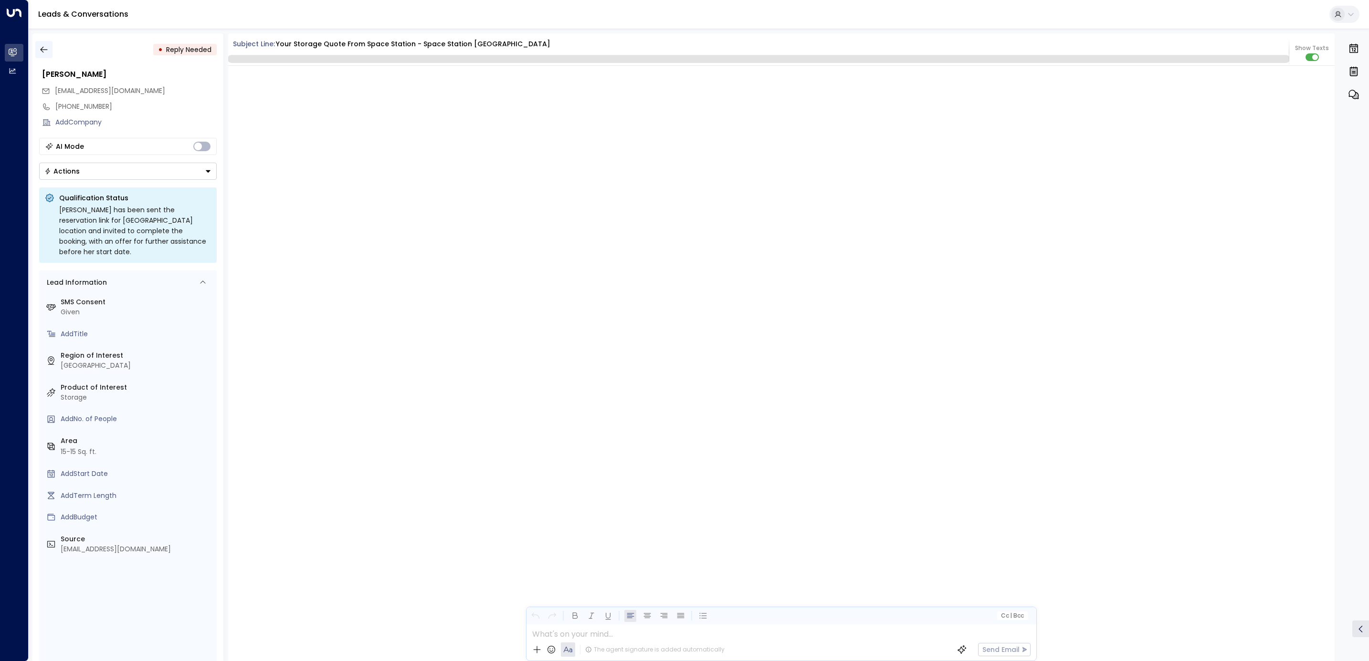
scroll to position [931, 0]
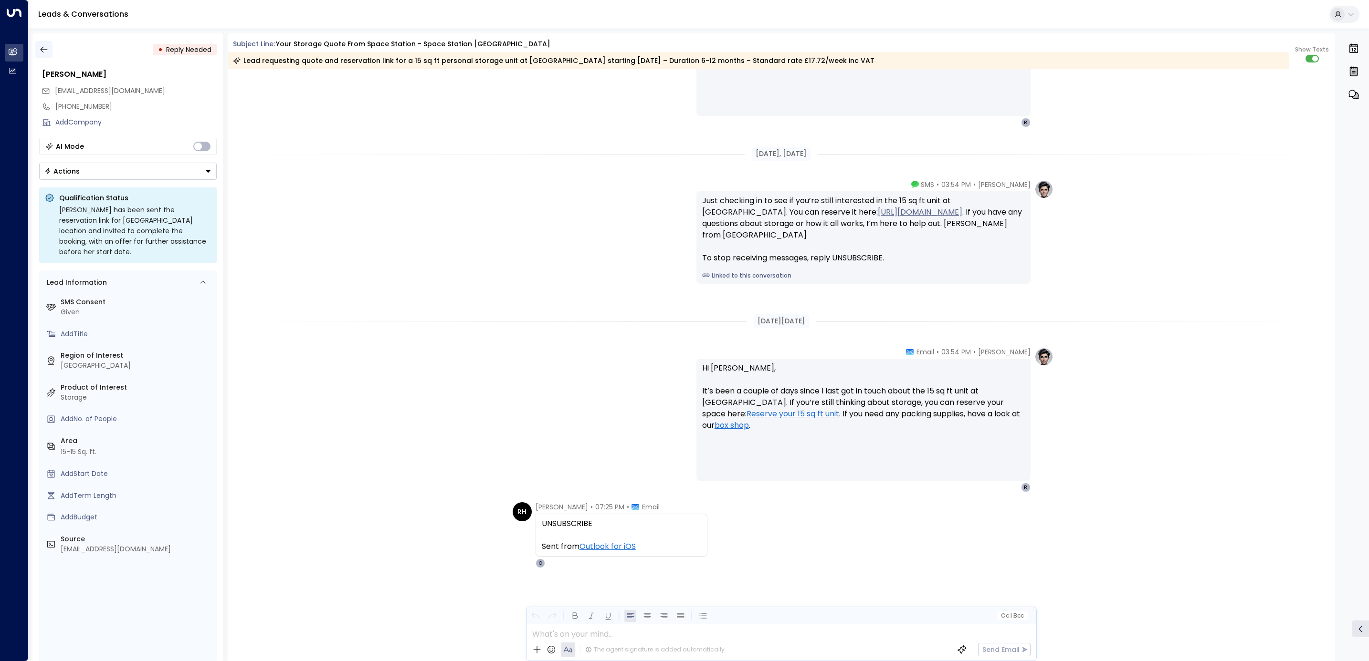
click at [42, 46] on icon "button" at bounding box center [44, 50] width 10 height 10
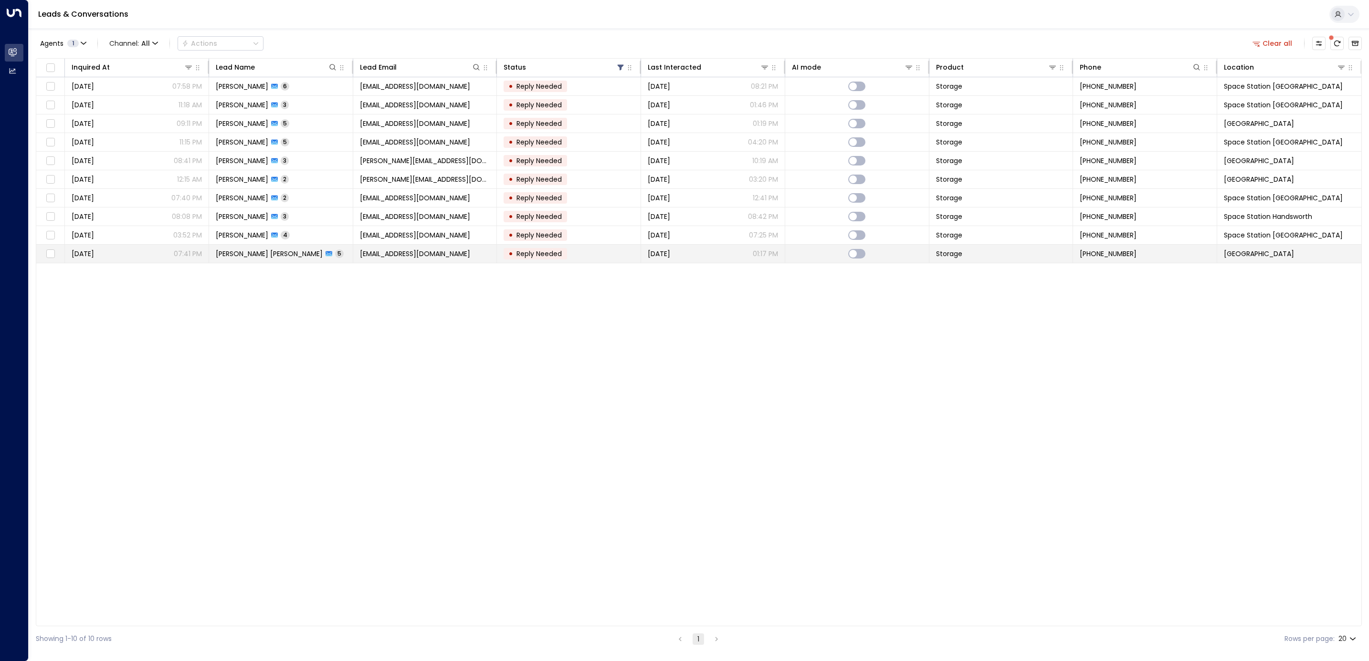
click at [307, 255] on div "[PERSON_NAME] [PERSON_NAME] 5" at bounding box center [280, 254] width 128 height 10
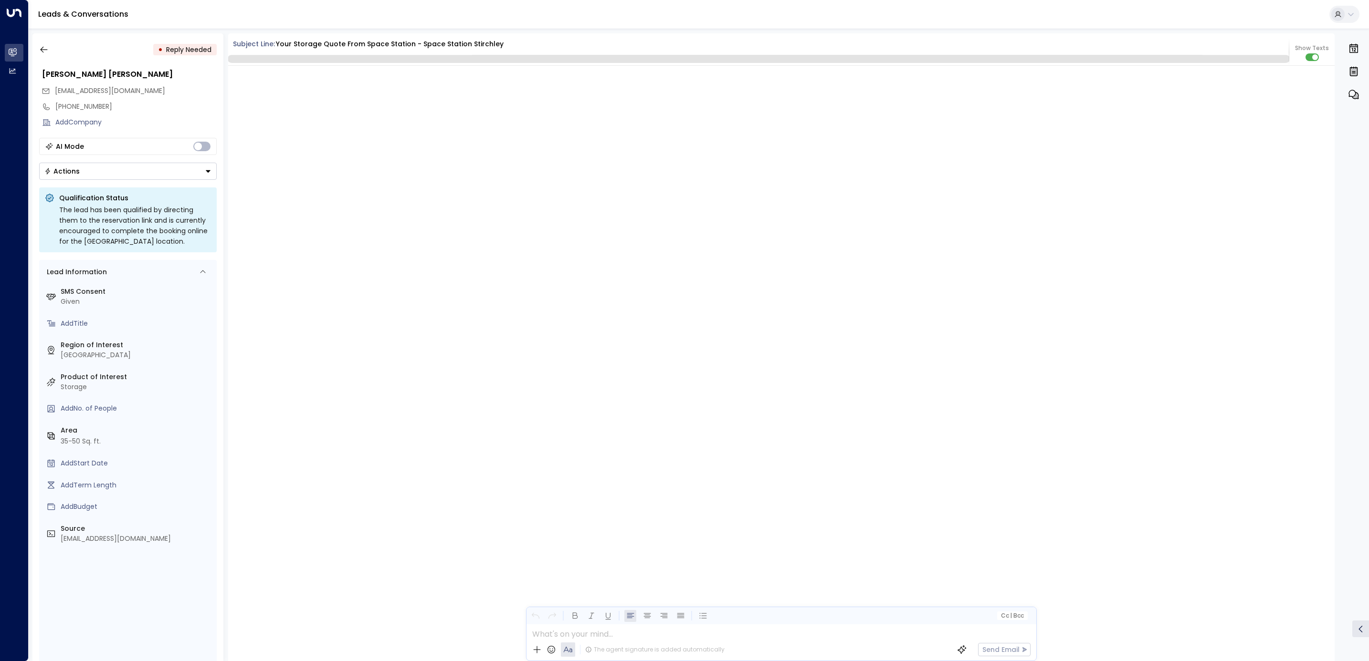
scroll to position [1246, 0]
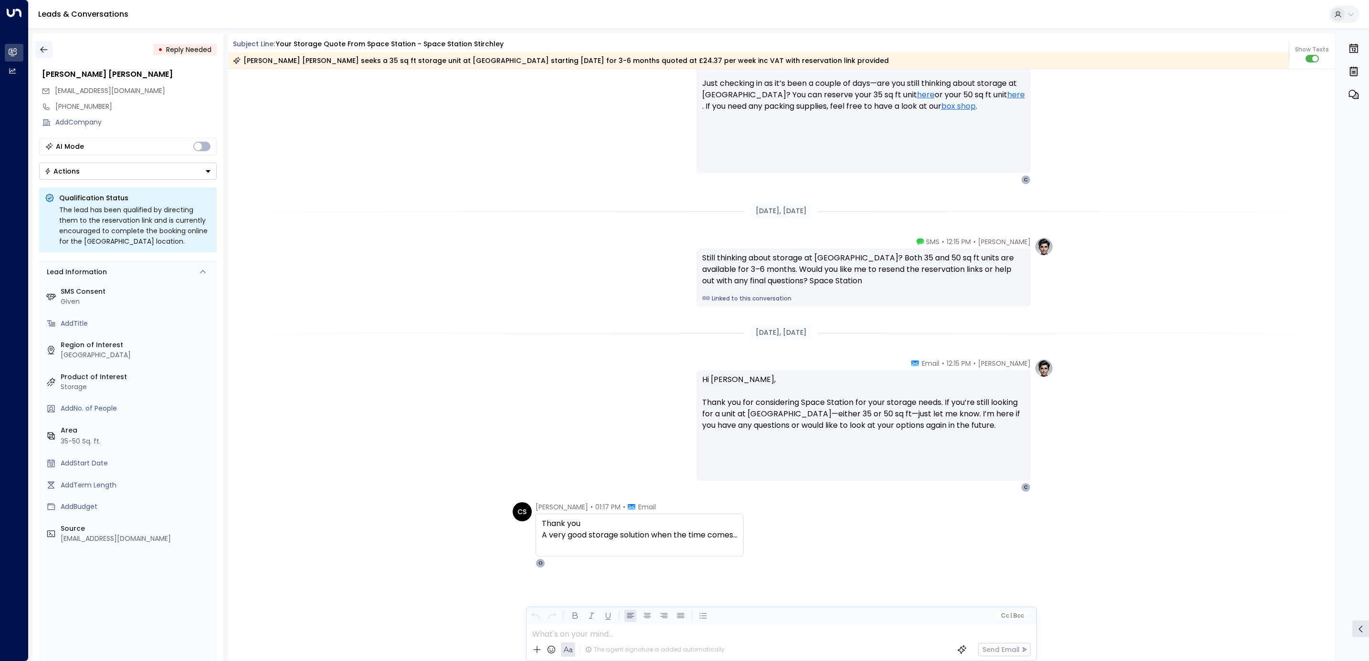
click at [47, 53] on icon "button" at bounding box center [44, 50] width 10 height 10
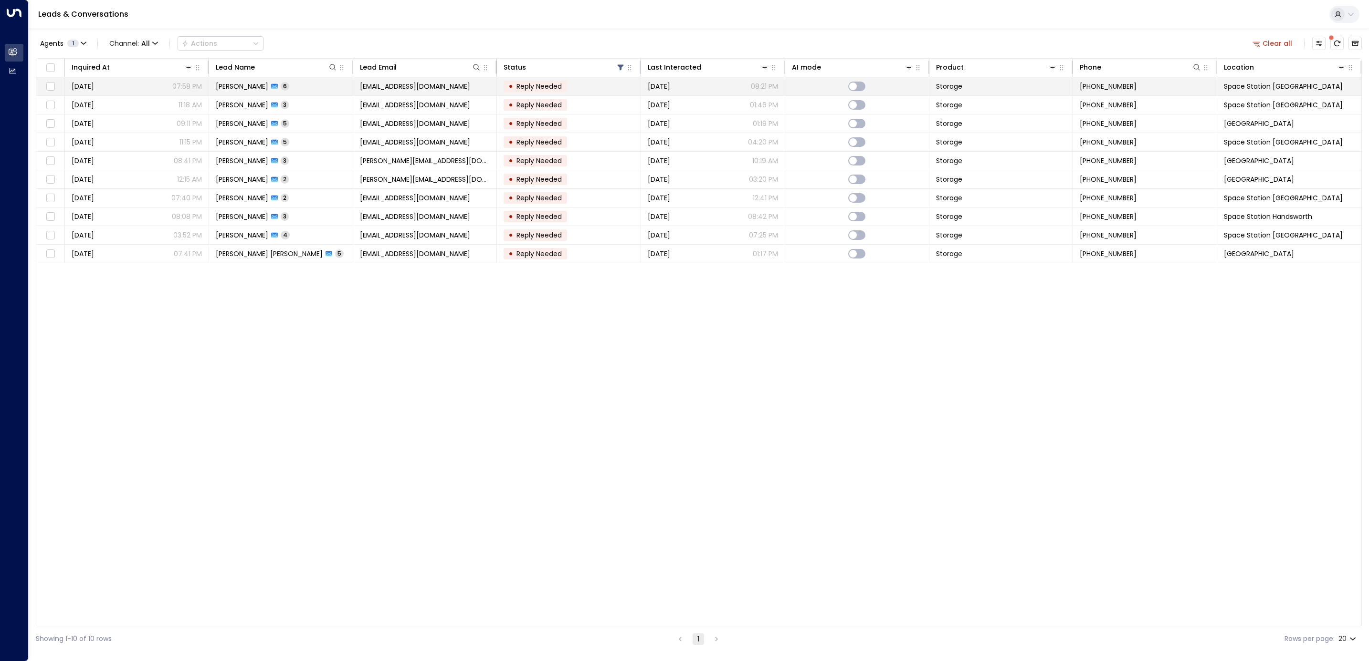
click at [275, 92] on td "[PERSON_NAME] 6" at bounding box center [281, 86] width 144 height 18
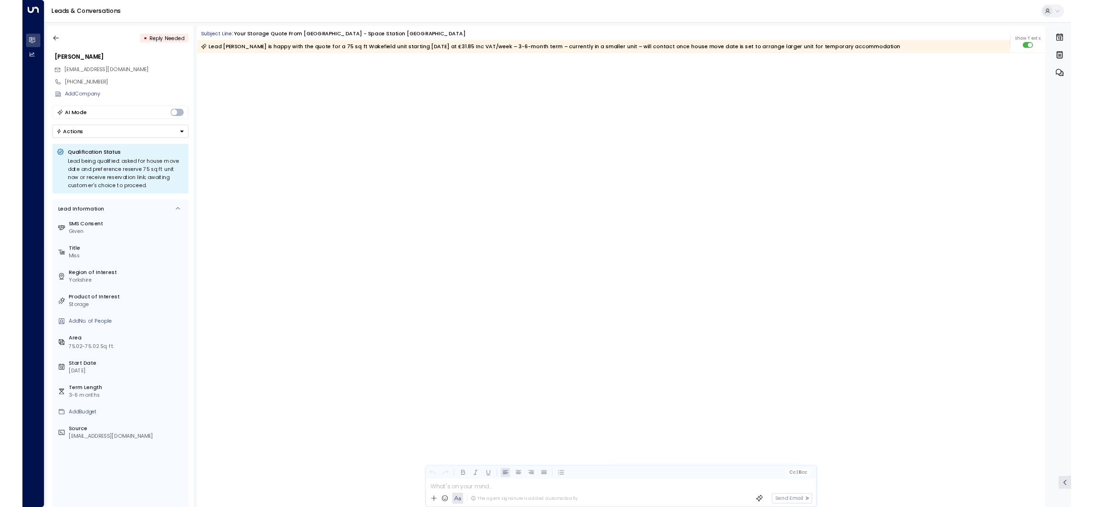
scroll to position [1704, 0]
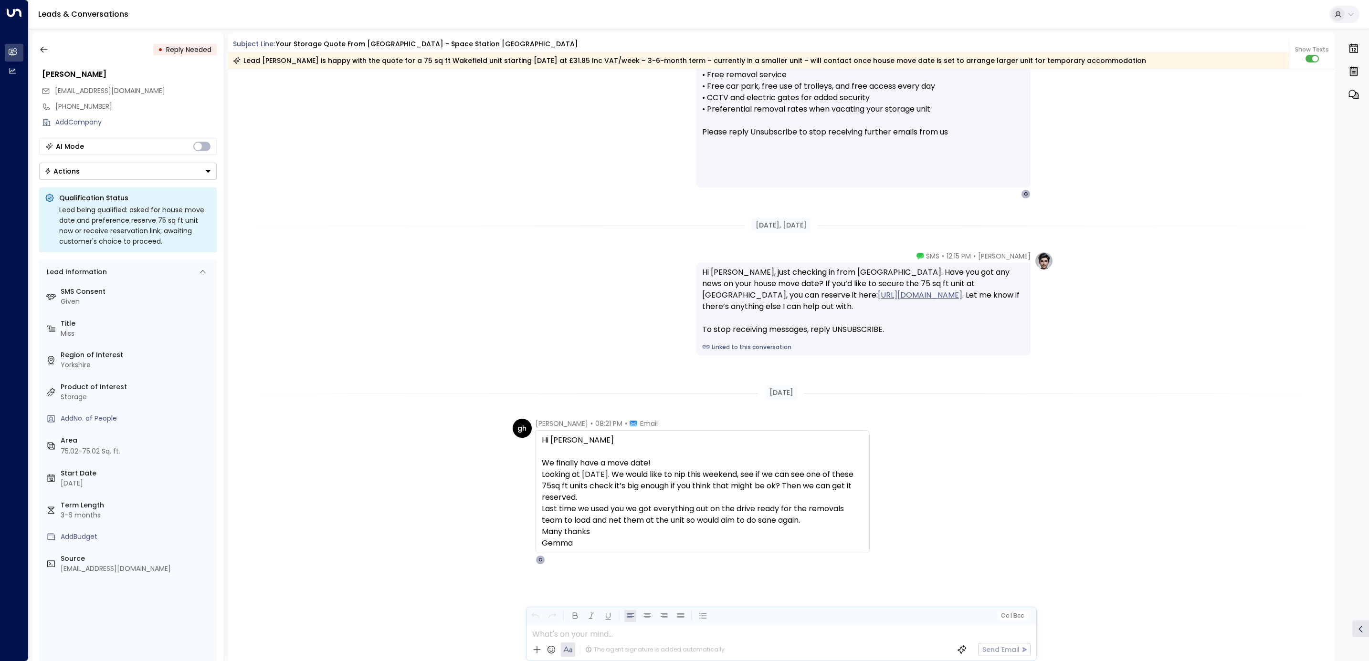
drag, startPoint x: 558, startPoint y: 249, endPoint x: 545, endPoint y: 243, distance: 15.0
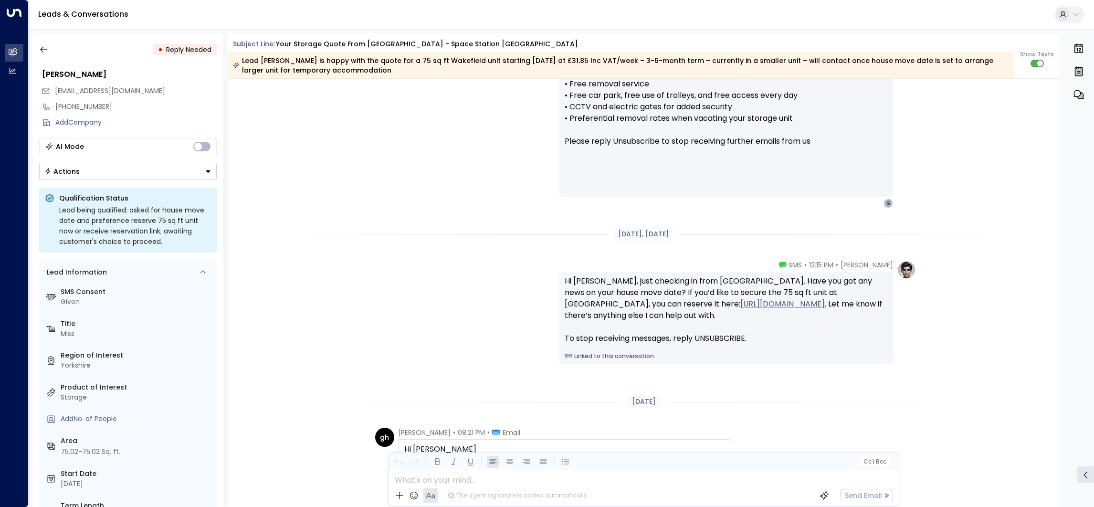
scroll to position [1702, 0]
